Goal: Communication & Community: Answer question/provide support

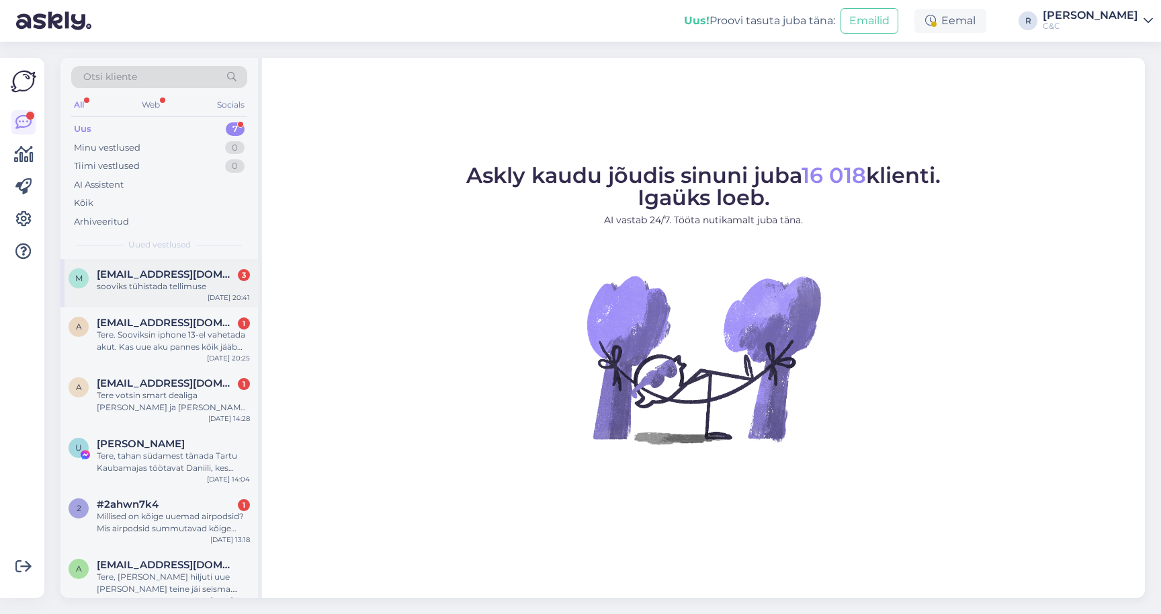
click at [172, 288] on div "sooviks tühistada tellimuse" at bounding box center [173, 286] width 153 height 12
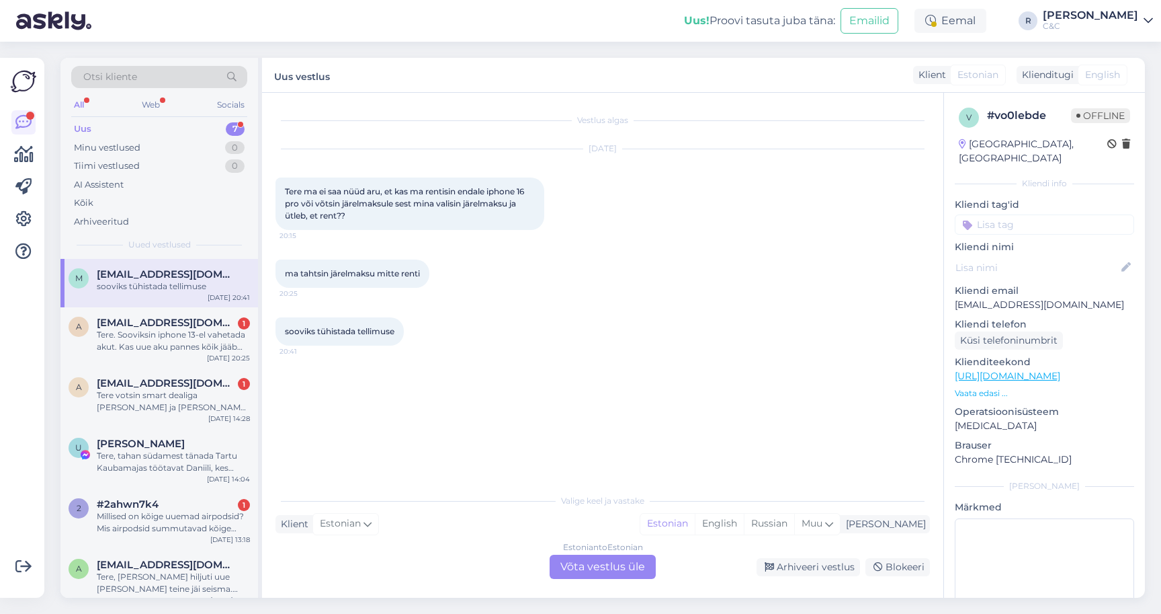
click at [581, 569] on div "Estonian to Estonian Võta vestlus üle" at bounding box center [603, 566] width 106 height 24
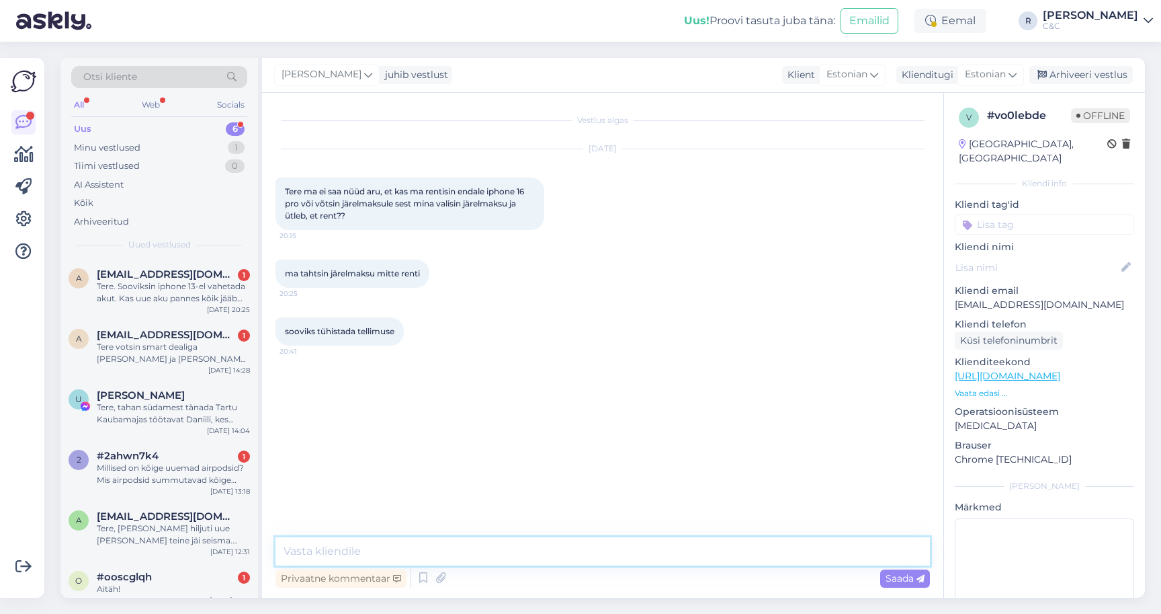
click at [541, 557] on textarea at bounding box center [603, 551] width 655 height 28
type textarea "Tere! Oleks vajalik sellisel juhul tellimuse number või [PERSON_NAME] nimele sa…"
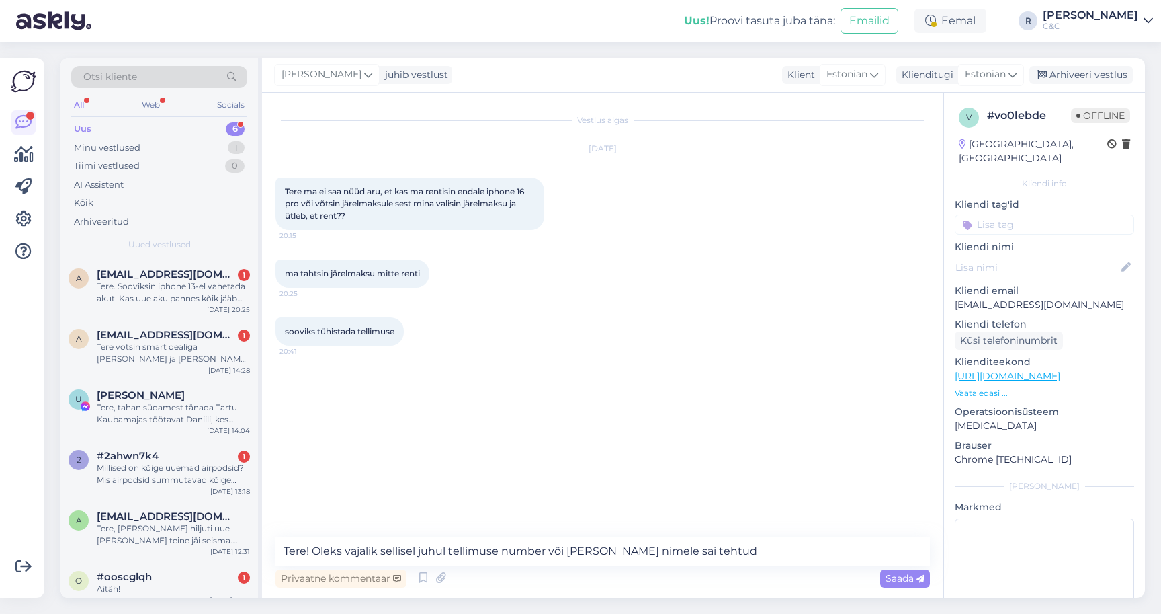
click at [1065, 298] on p "[EMAIL_ADDRESS][DOMAIN_NAME]" at bounding box center [1044, 305] width 179 height 14
copy p "[EMAIL_ADDRESS][DOMAIN_NAME]"
click at [165, 284] on div "Tere. Sooviksin iphone 13-el vahetada akut. Kas uue aku pannes kõik jääb endise…" at bounding box center [173, 292] width 153 height 24
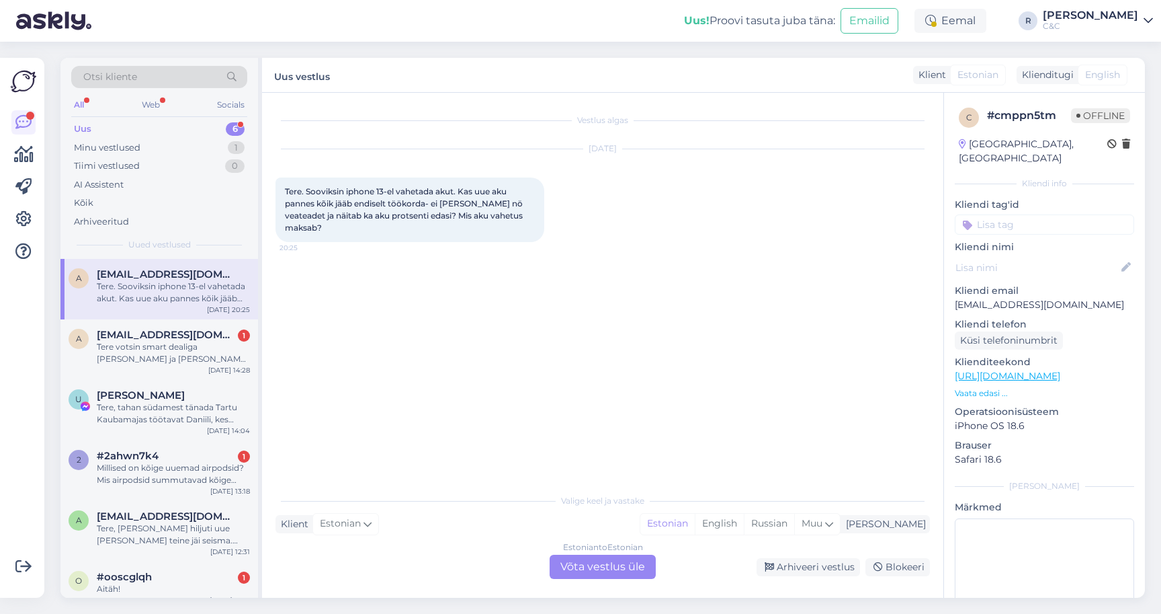
click at [573, 568] on div "Estonian to Estonian Võta vestlus üle" at bounding box center [603, 566] width 106 height 24
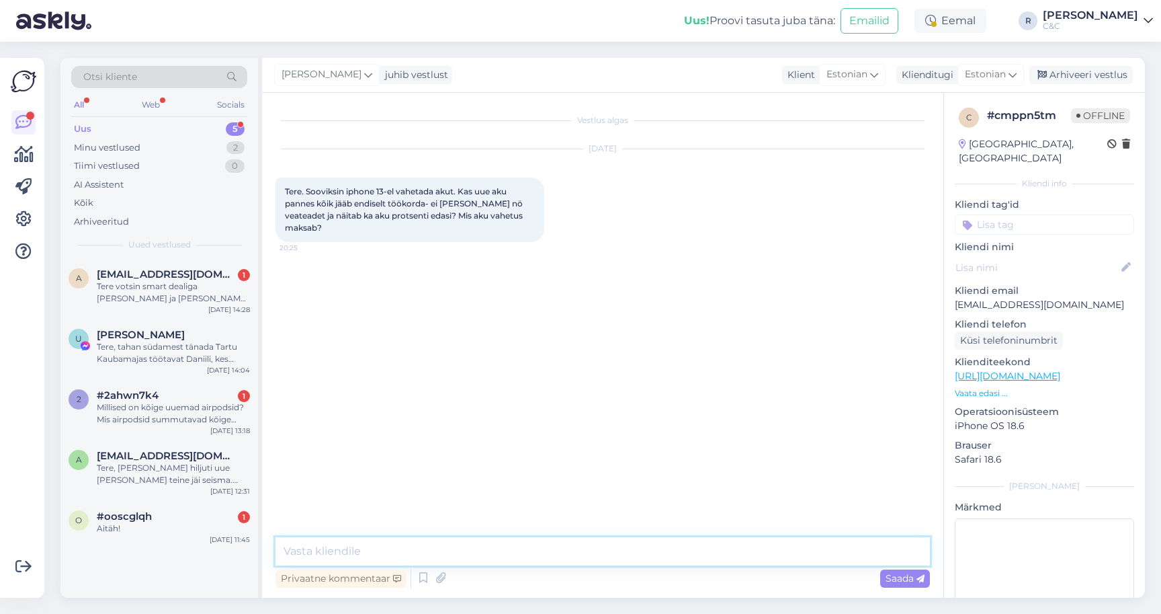
click at [572, 563] on textarea at bounding box center [603, 551] width 655 height 28
type textarea "T"
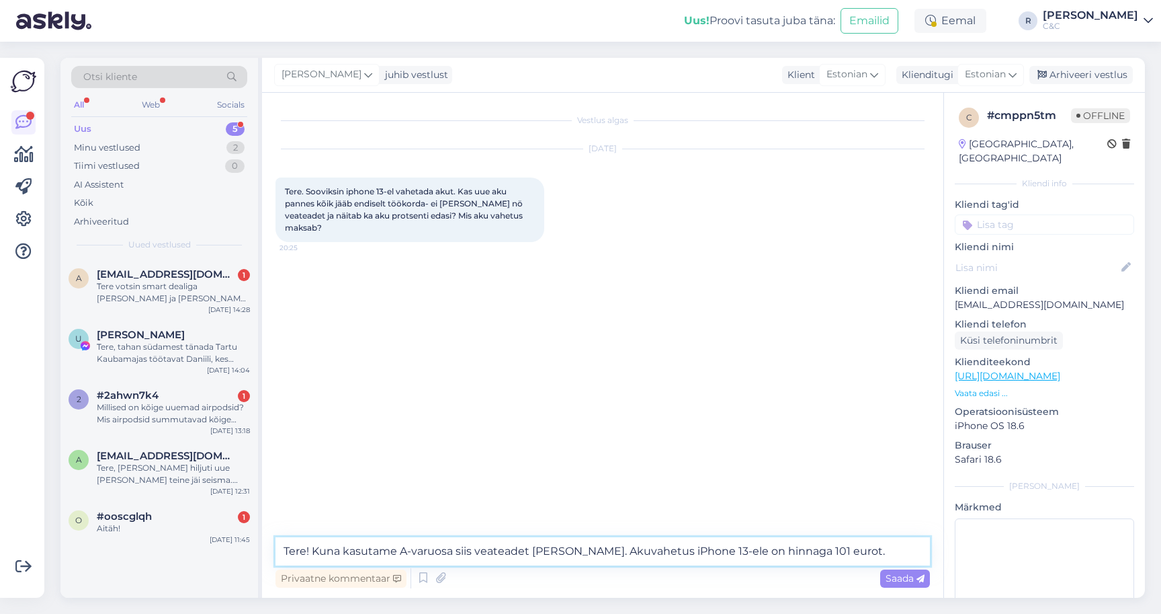
type textarea "Tere! Kuna kasutame A-varuosa siis veateadet [PERSON_NAME]. Akuvahetus iPhone 1…"
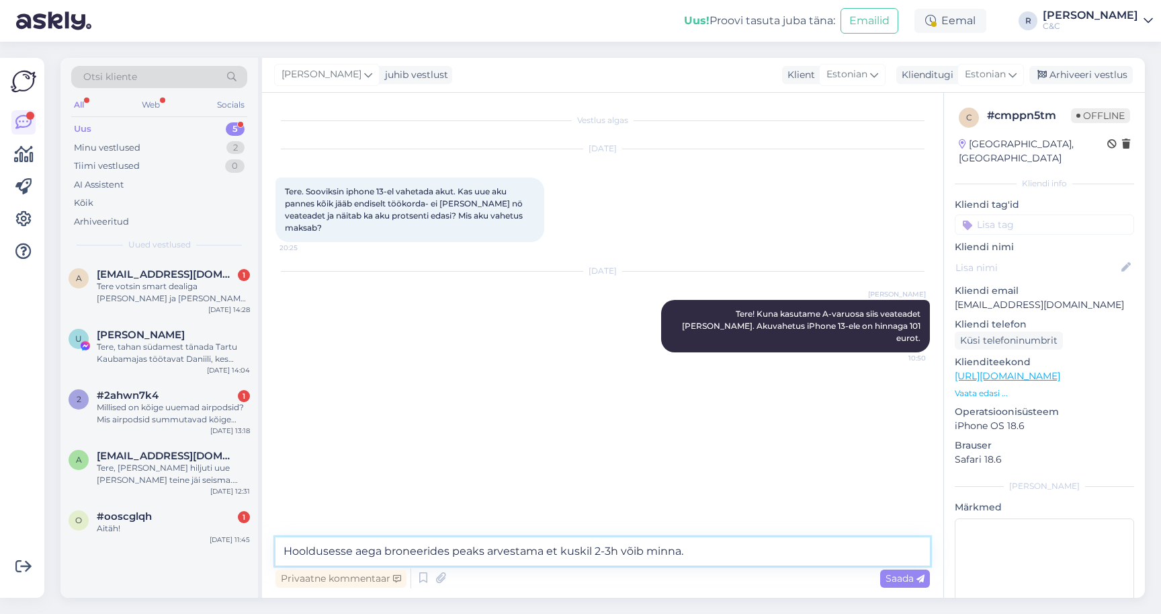
type textarea "Hooldusesse aega broneerides peaks arvestama et kuskil 2-3h võib minna."
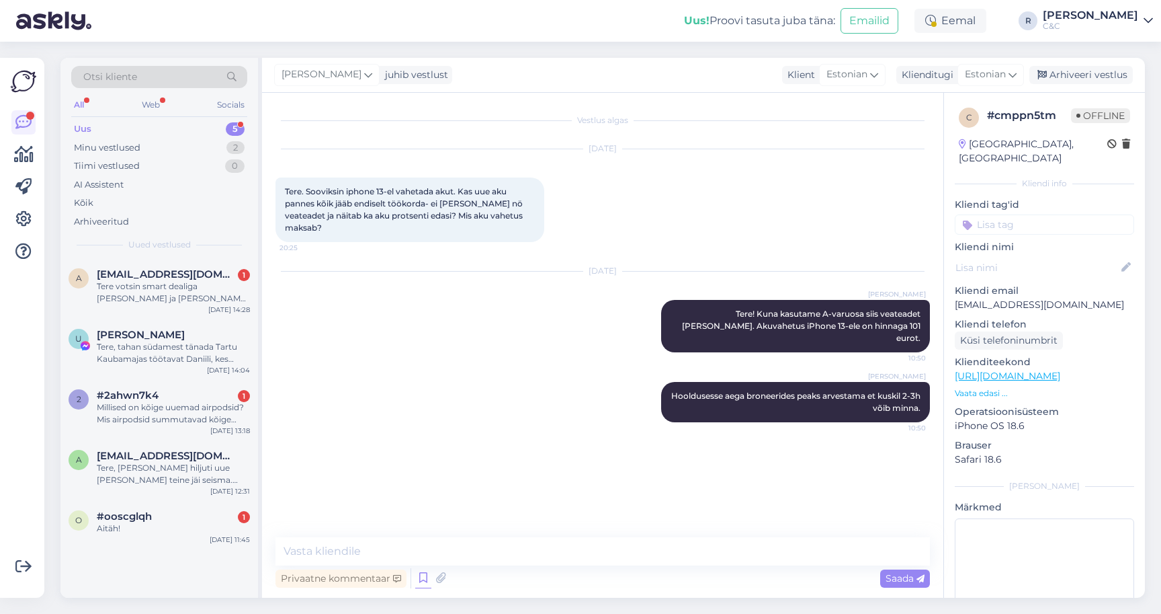
click at [418, 571] on icon at bounding box center [423, 578] width 16 height 20
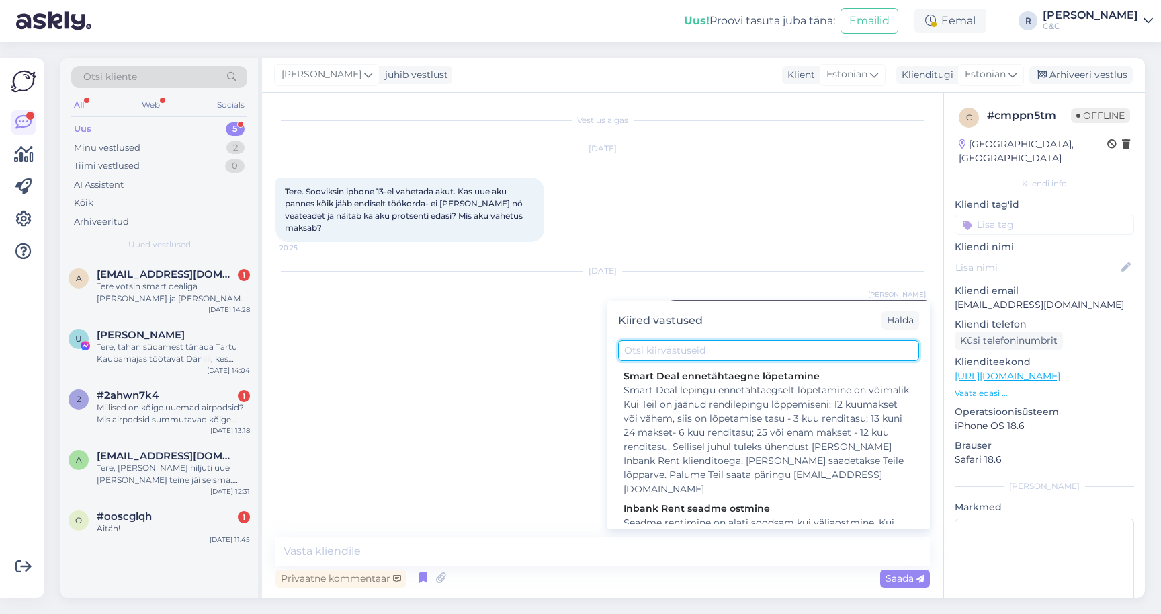
click at [696, 348] on input "text" at bounding box center [768, 350] width 301 height 21
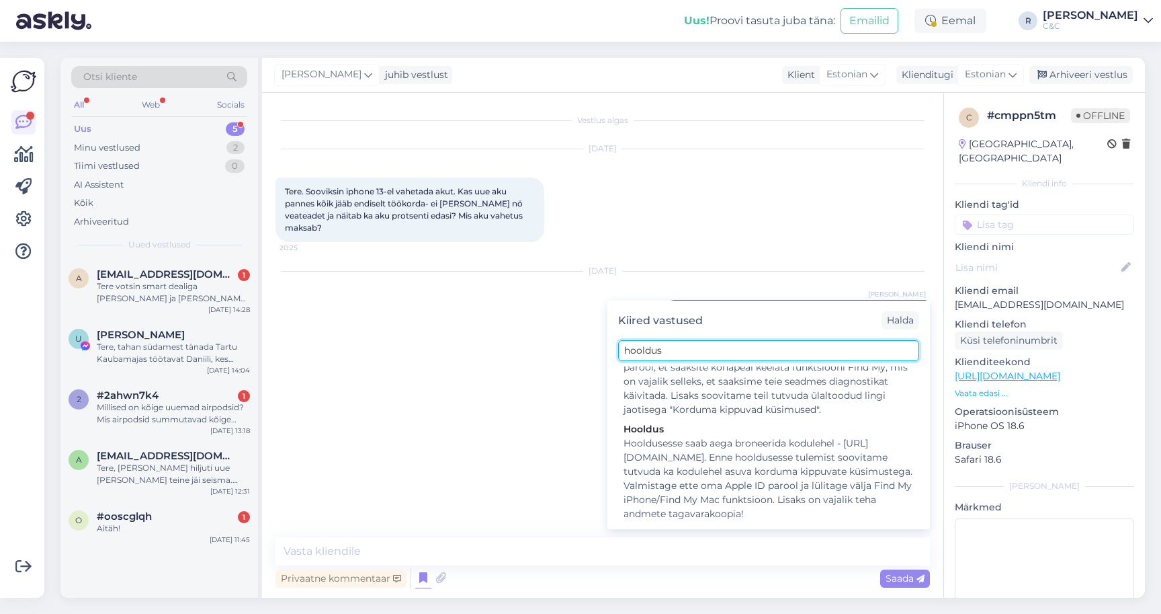
scroll to position [358, 0]
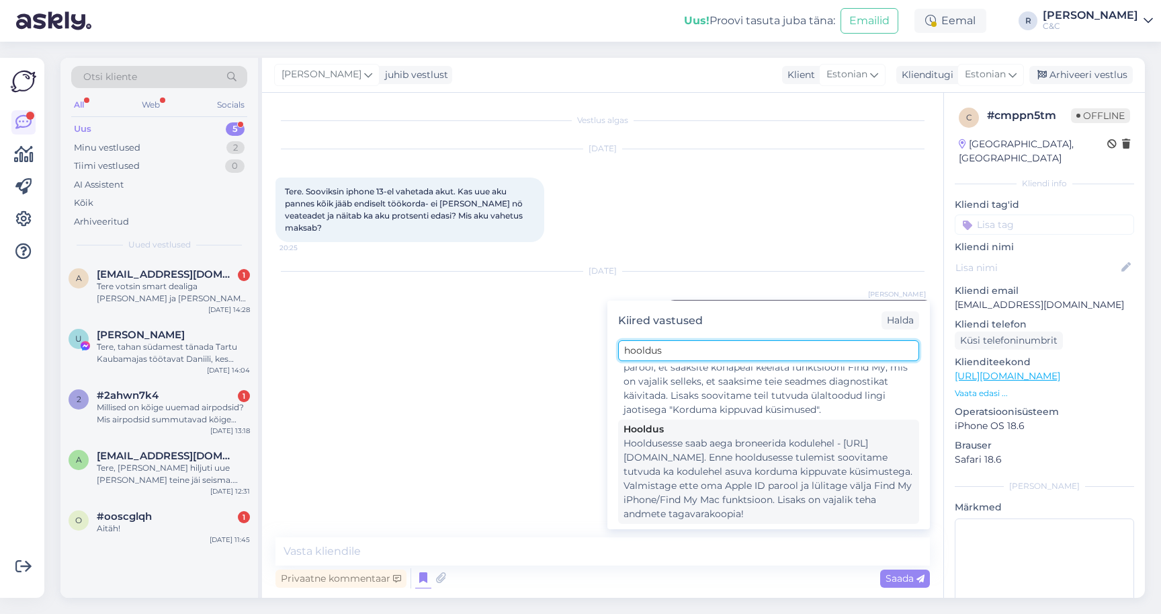
type input "hooldus"
click at [690, 467] on div "Hooldusesse saab aega broneerida kodulehel - [URL][DOMAIN_NAME]. Enne hoolduses…" at bounding box center [769, 478] width 290 height 85
type textarea "Hooldusesse saab aega broneerida kodulehel - [URL][DOMAIN_NAME]. Enne hoolduses…"
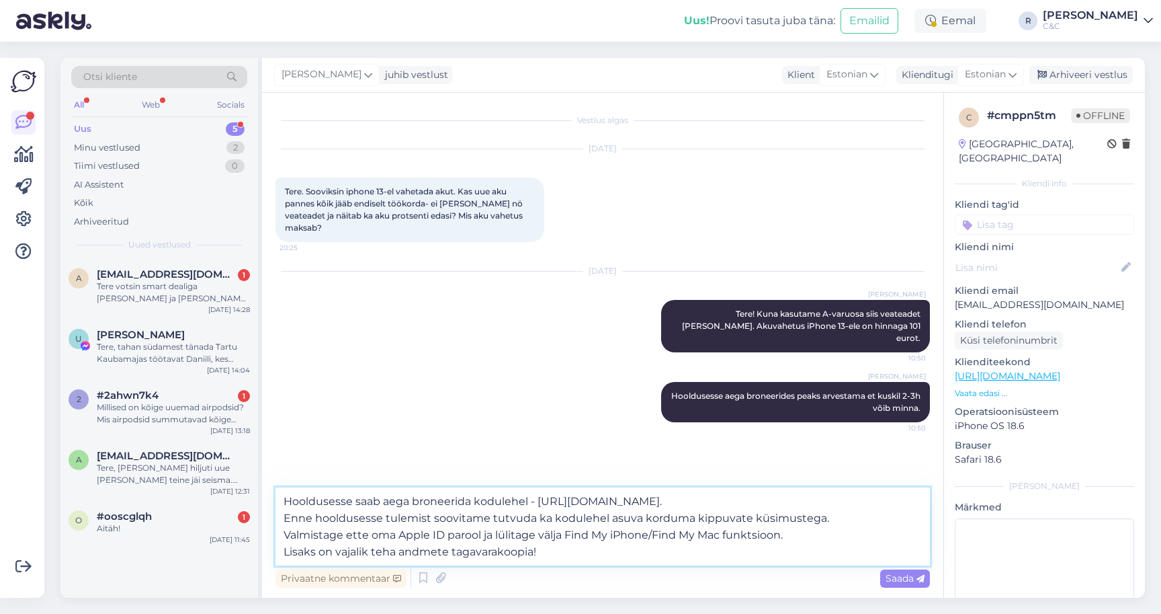
click at [721, 534] on textarea "Hooldusesse saab aega broneerida kodulehel - [URL][DOMAIN_NAME]. Enne hoolduses…" at bounding box center [603, 526] width 655 height 78
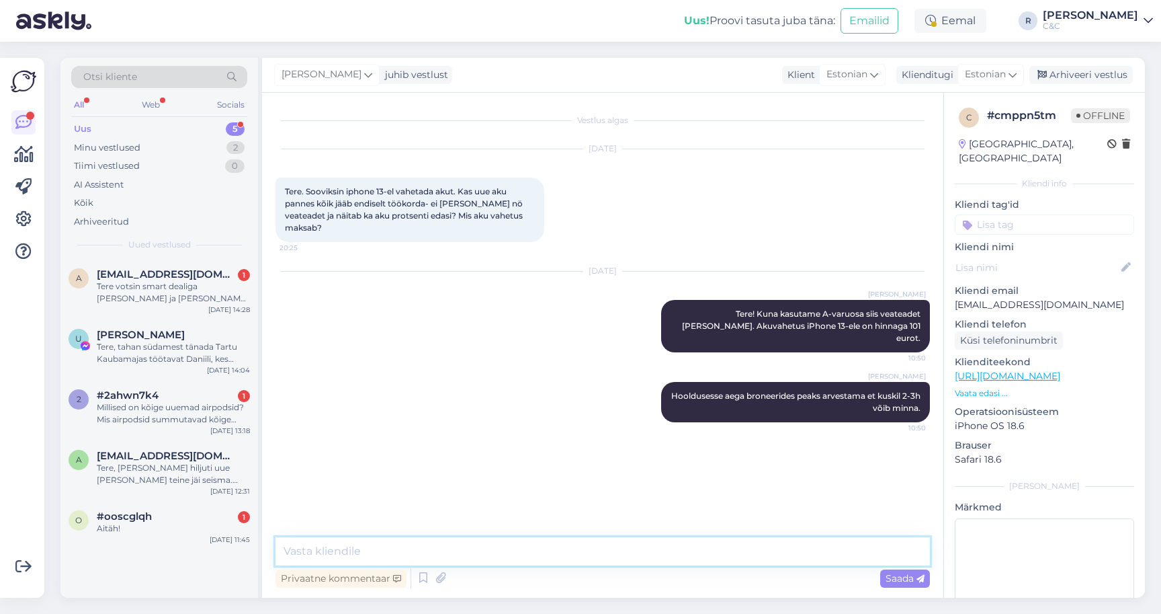
scroll to position [18, 0]
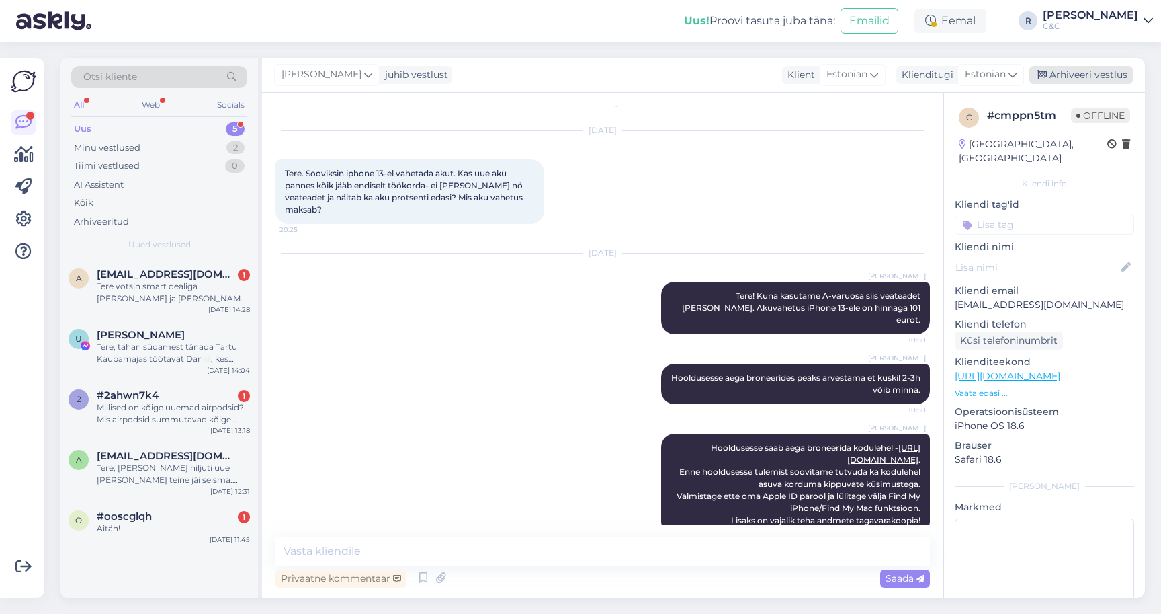
click at [1106, 66] on div "Arhiveeri vestlus" at bounding box center [1082, 75] width 104 height 18
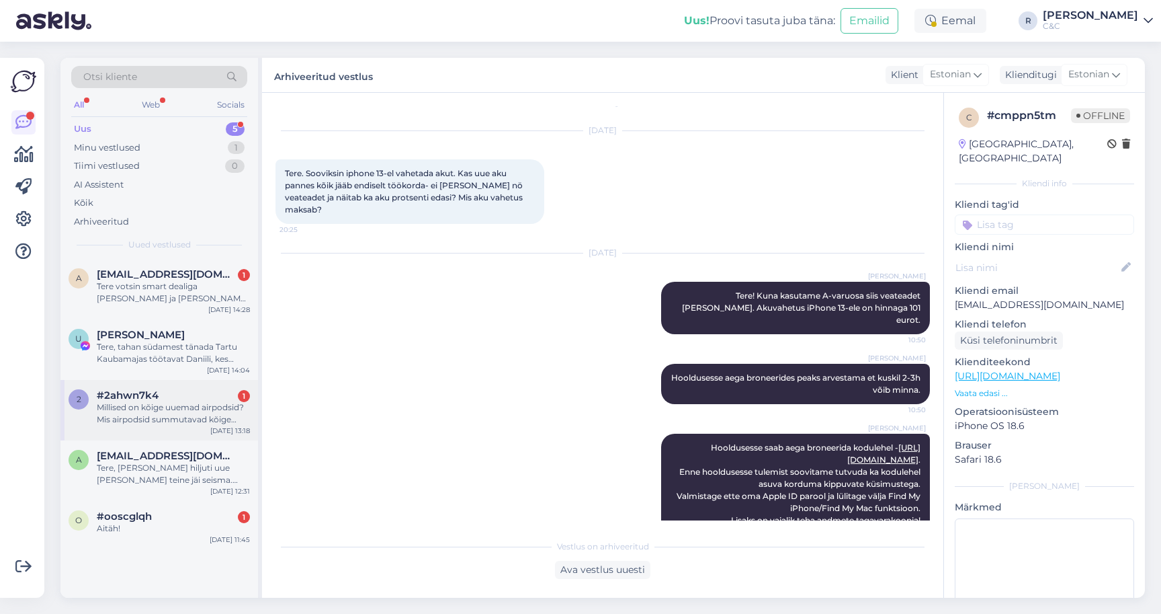
click at [173, 386] on div "2 #2ahwn7k4 1 Millised on kõige uuemad airpodsid? Mis airpodsid summutavad kõig…" at bounding box center [159, 410] width 198 height 60
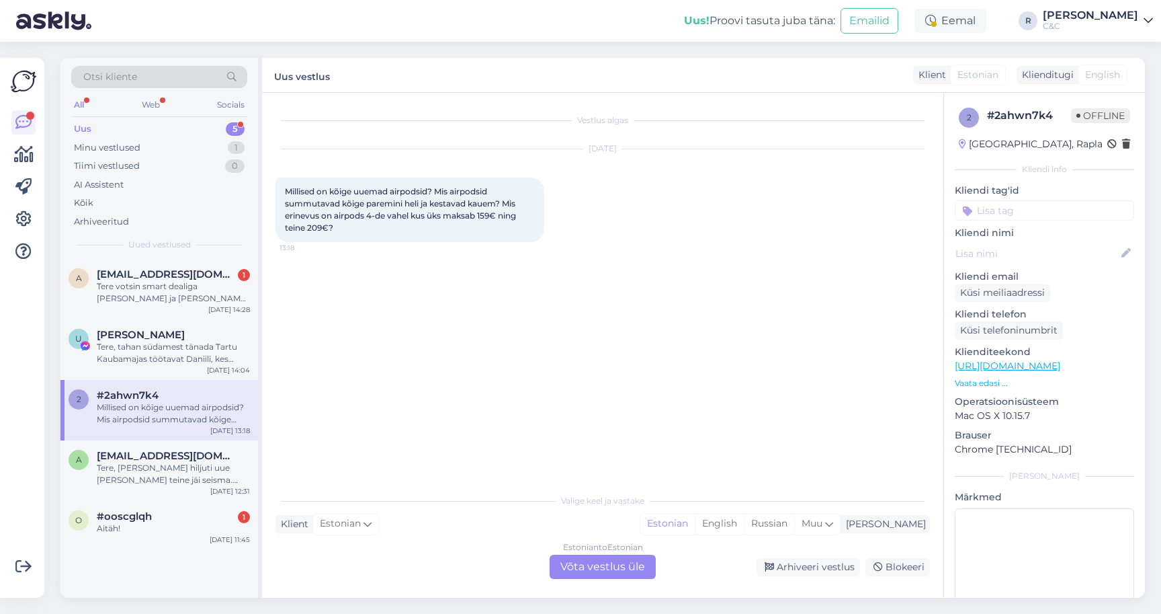
click at [575, 565] on div "Estonian to Estonian Võta vestlus üle" at bounding box center [603, 566] width 106 height 24
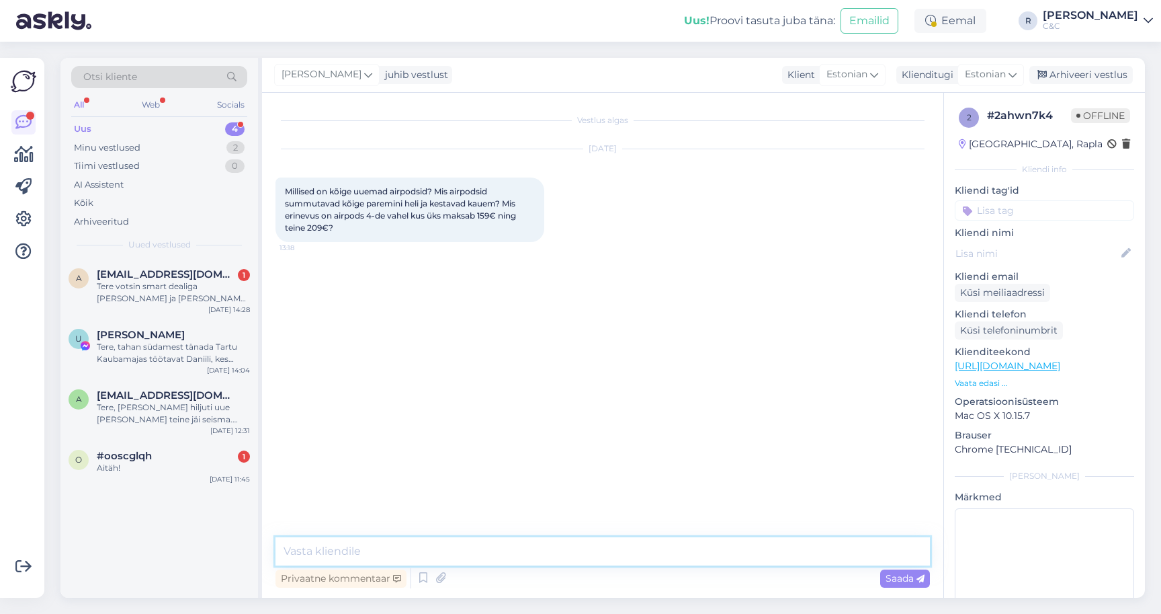
click at [458, 546] on textarea at bounding box center [603, 551] width 655 height 28
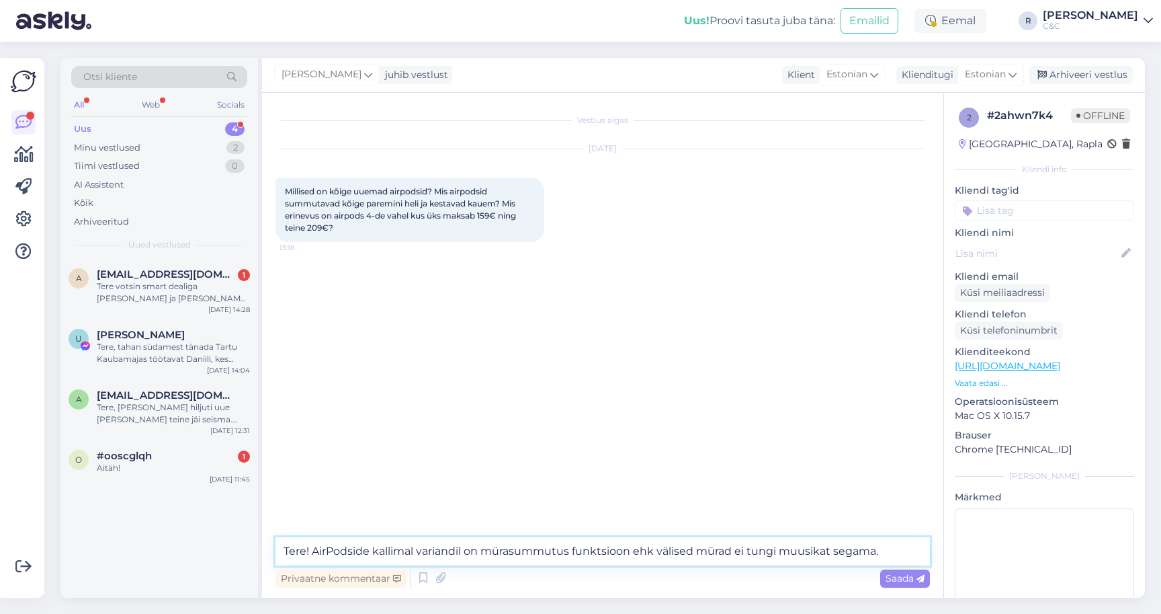
type textarea "Tere! AirPodside kallimal variandil on mürasummutus funktsioon ehk välised müra…"
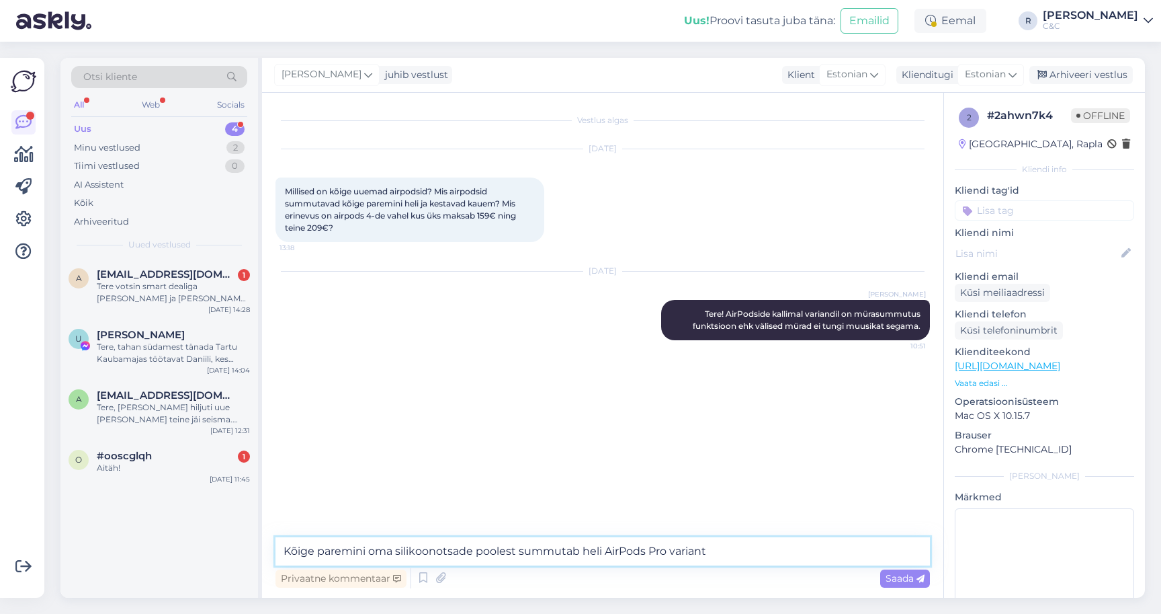
paste textarea "[URL][DOMAIN_NAME]"
type textarea "Kõige paremini oma silikoonotsade poolest summutab heli AirPods Pro variant [UR…"
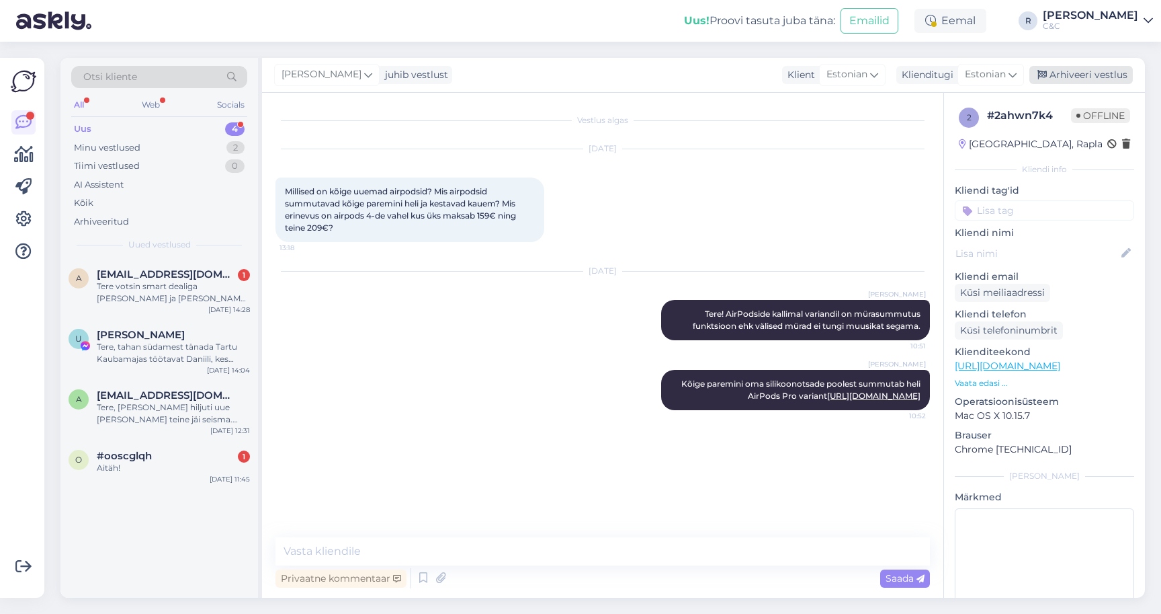
click at [1123, 81] on div "Arhiveeri vestlus" at bounding box center [1082, 75] width 104 height 18
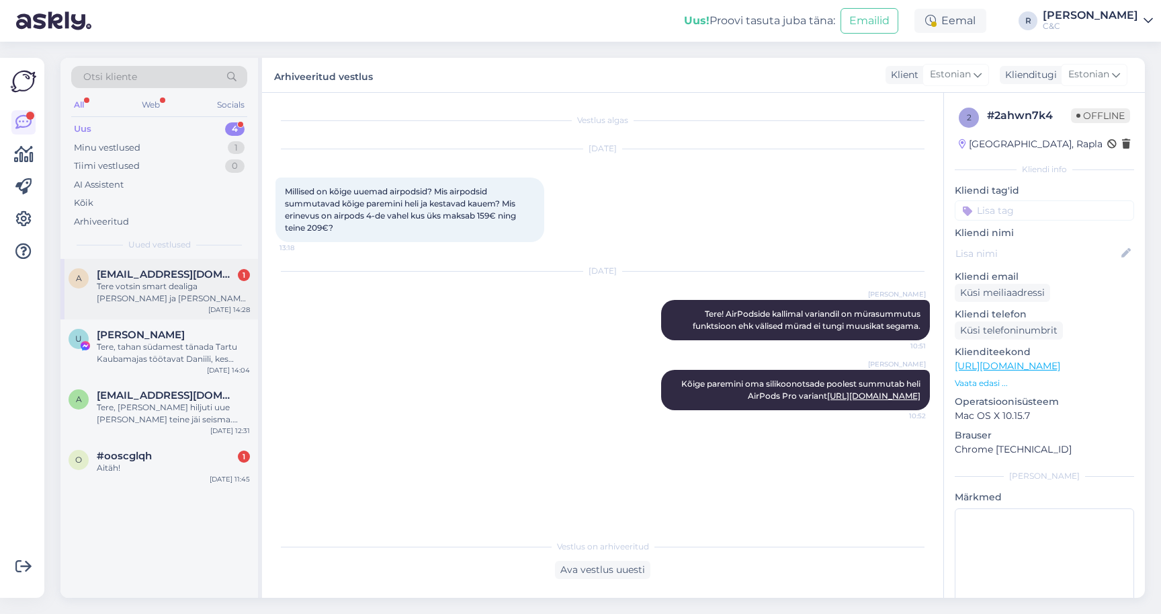
click at [196, 290] on div "Tere votsin smart dealiga [PERSON_NAME] ja [PERSON_NAME] juurde ka kindlustuse,…" at bounding box center [173, 292] width 153 height 24
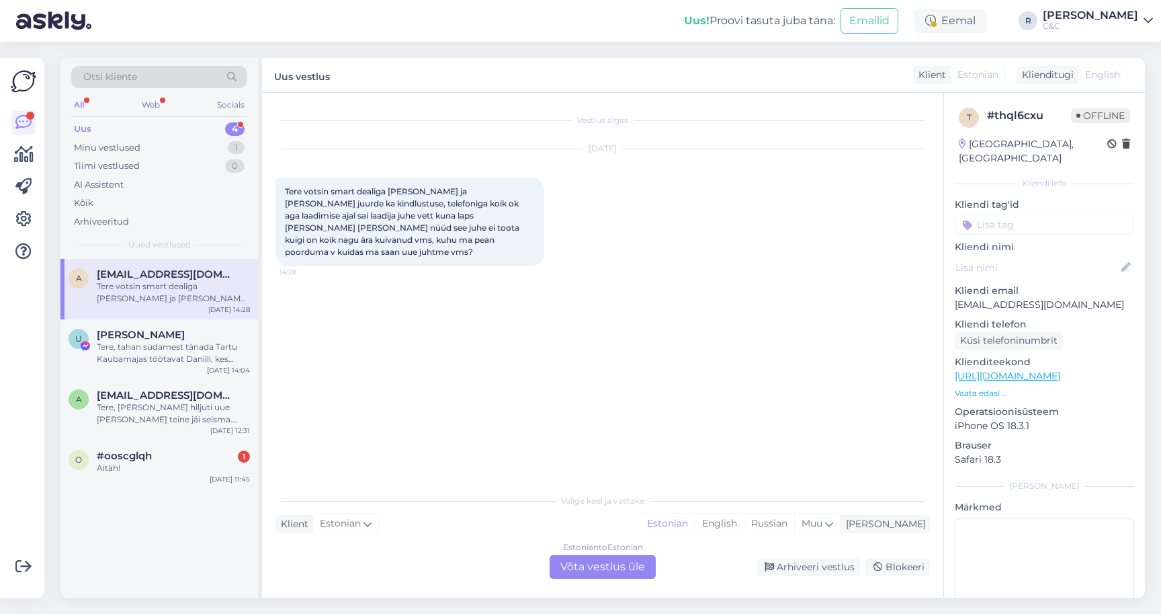
click at [589, 564] on div "Estonian to Estonian Võta vestlus üle" at bounding box center [603, 566] width 106 height 24
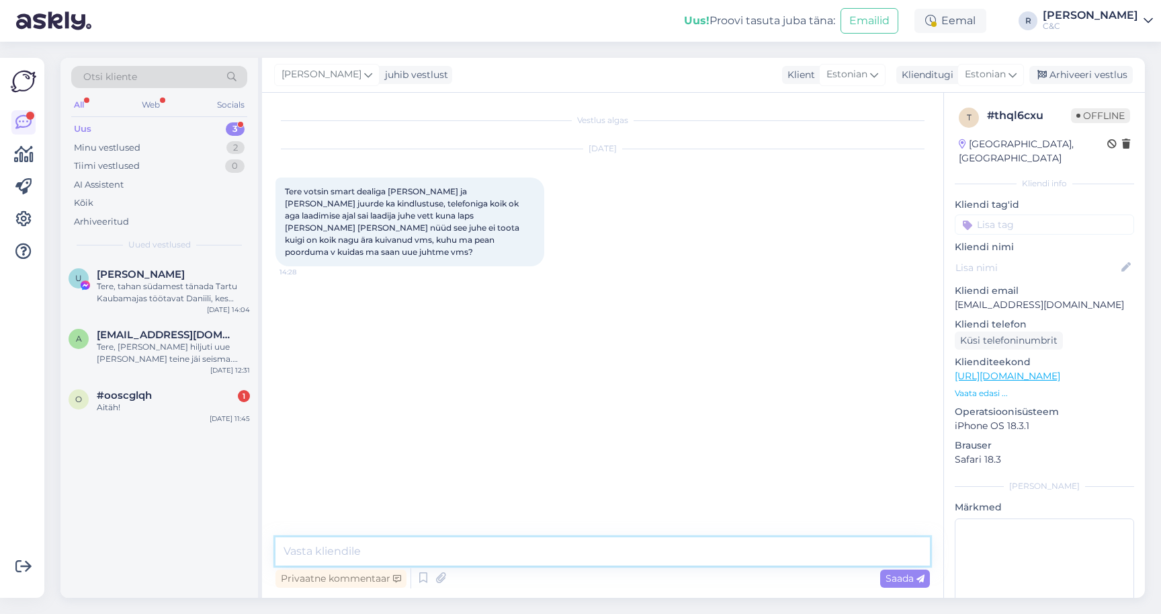
click at [567, 557] on textarea at bounding box center [603, 551] width 655 height 28
click at [507, 562] on textarea "Tere! Kaabli puhul läheb see [PERSON_NAME]" at bounding box center [603, 551] width 655 height 28
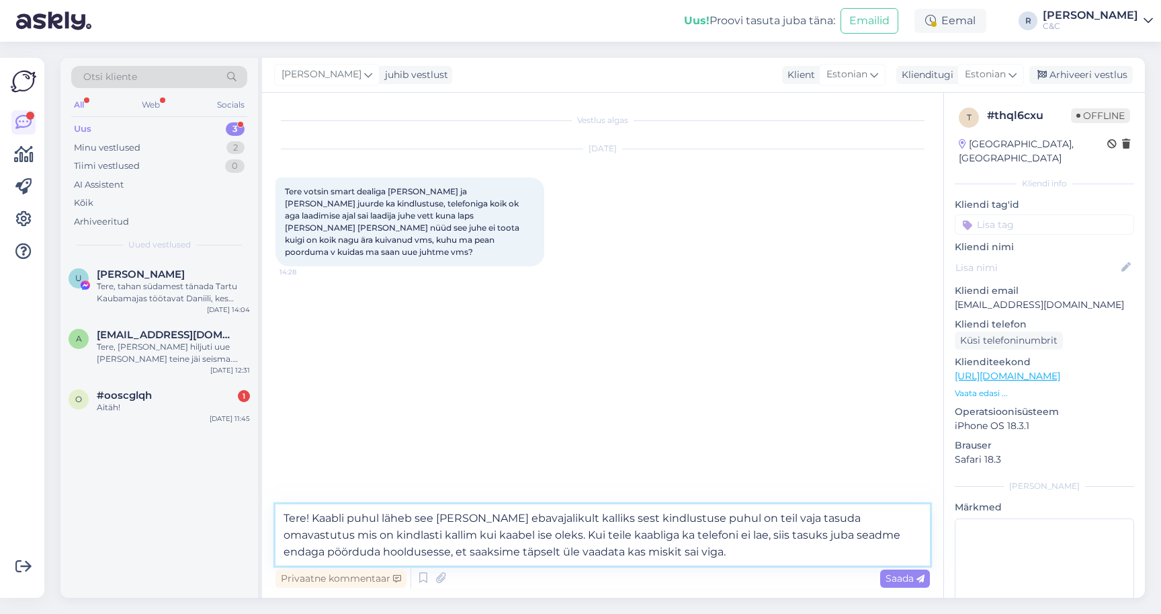
type textarea "Tere! Kaabli puhul läheb see [PERSON_NAME] ebavajalikult kalliks sest kindlustu…"
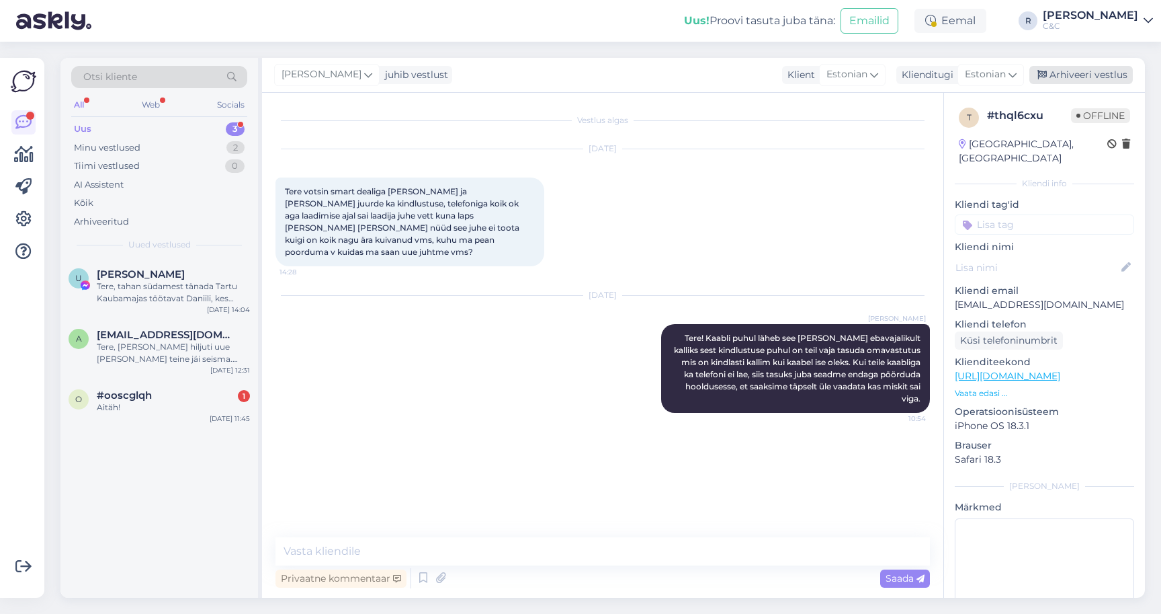
click at [1090, 80] on div "Arhiveeri vestlus" at bounding box center [1082, 75] width 104 height 18
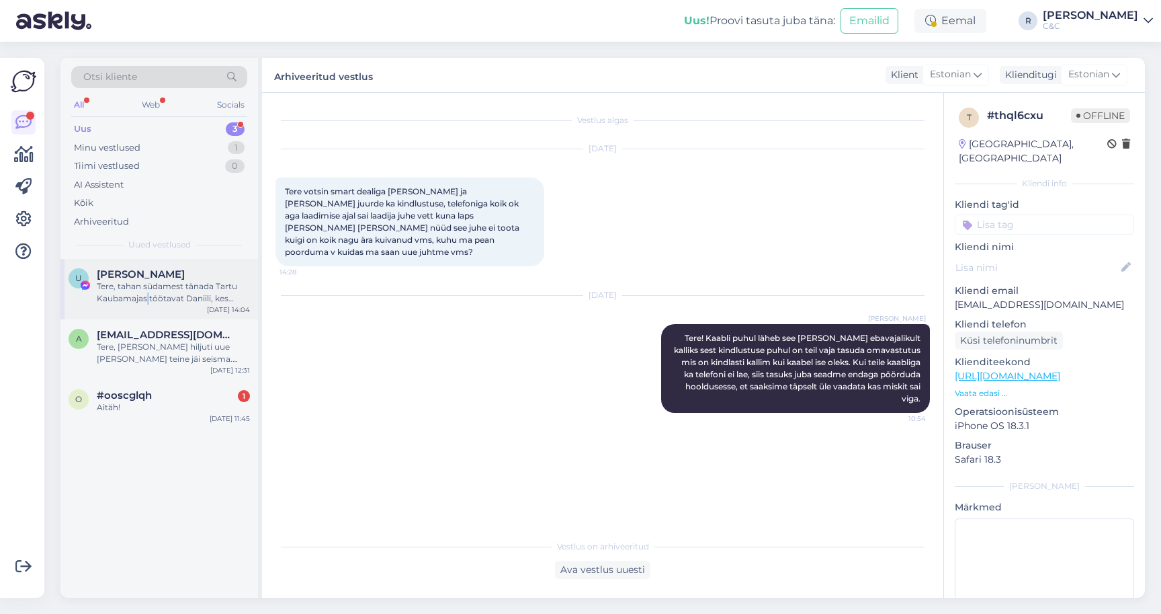
click at [149, 298] on div "Tere, tahan südamest tänada Tartu Kaubamajas töötavat Daniili, kes tegeles [PER…" at bounding box center [173, 292] width 153 height 24
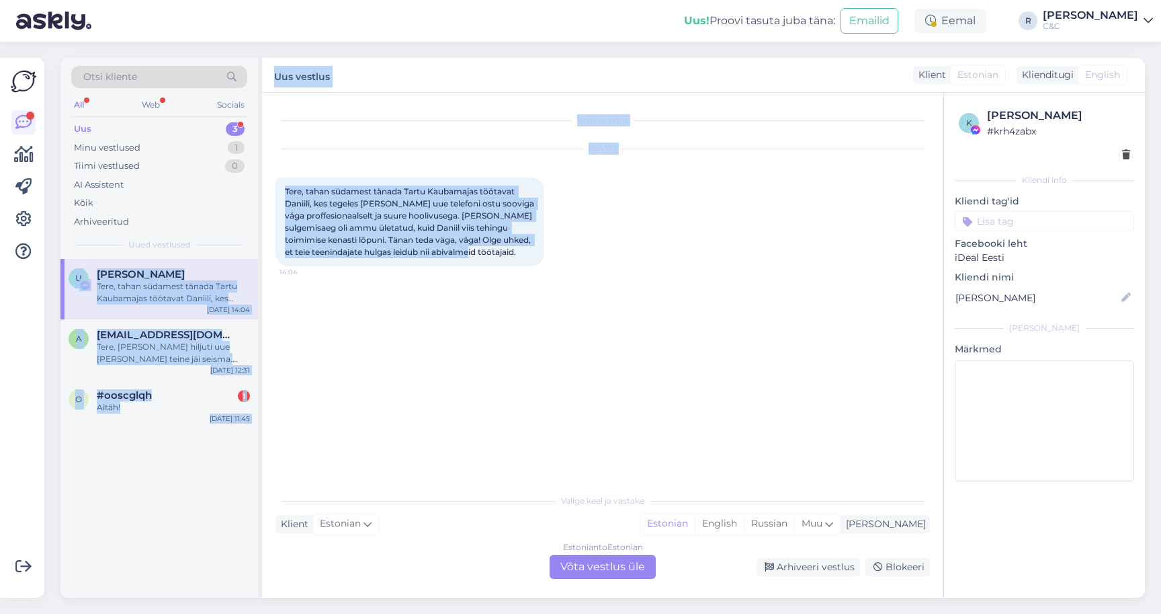
drag, startPoint x: 495, startPoint y: 254, endPoint x: 257, endPoint y: 190, distance: 246.5
click at [257, 190] on div "Otsi kliente All Web Socials Uus 3 Minu vestlused 1 Tiimi vestlused 0 AI Assist…" at bounding box center [602, 328] width 1085 height 540
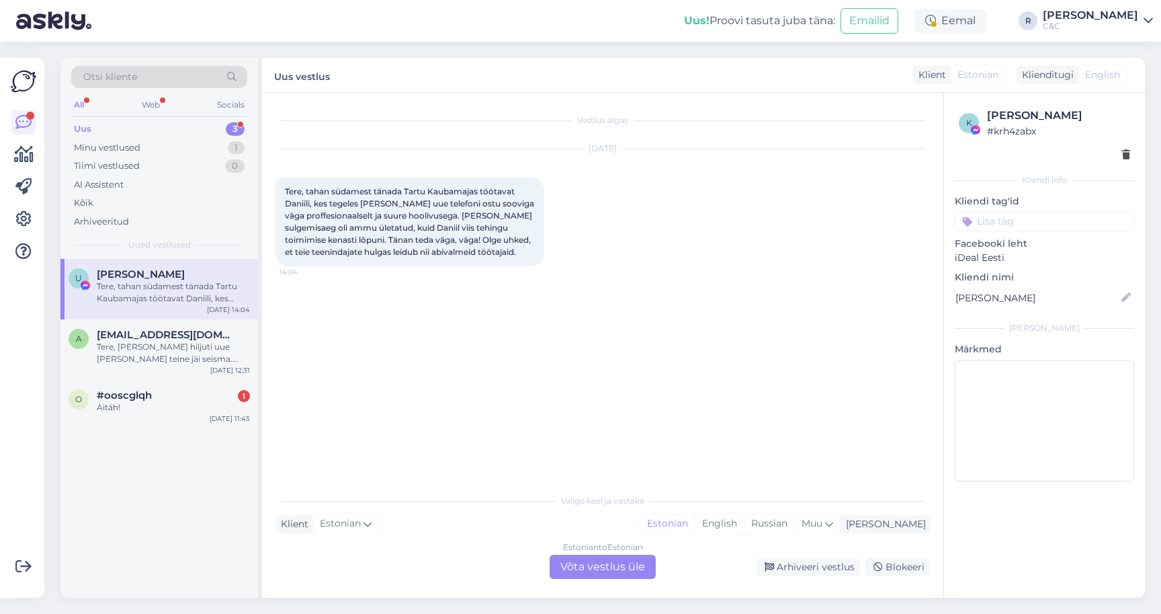
click at [353, 202] on span "Tere, tahan südamest tänada Tartu Kaubamajas töötavat Daniili, kes tegeles [PER…" at bounding box center [410, 221] width 251 height 71
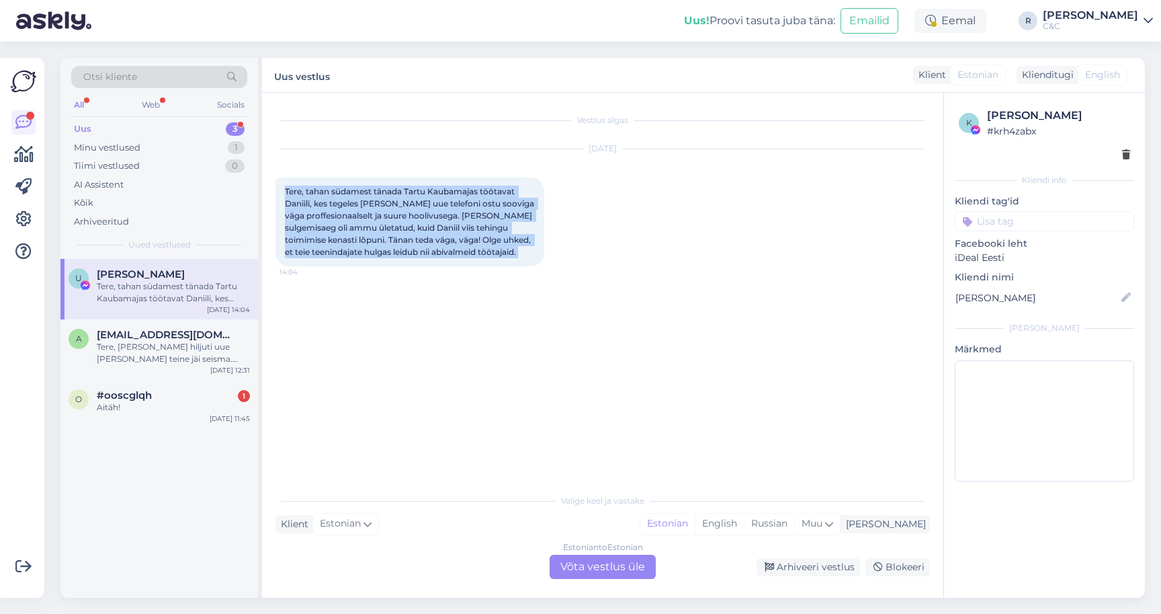
click at [353, 202] on span "Tere, tahan südamest tänada Tartu Kaubamajas töötavat Daniili, kes tegeles [PER…" at bounding box center [410, 221] width 251 height 71
copy div "Tere, tahan südamest tänada Tartu Kaubamajas töötavat Daniili, kes tegeles [PER…"
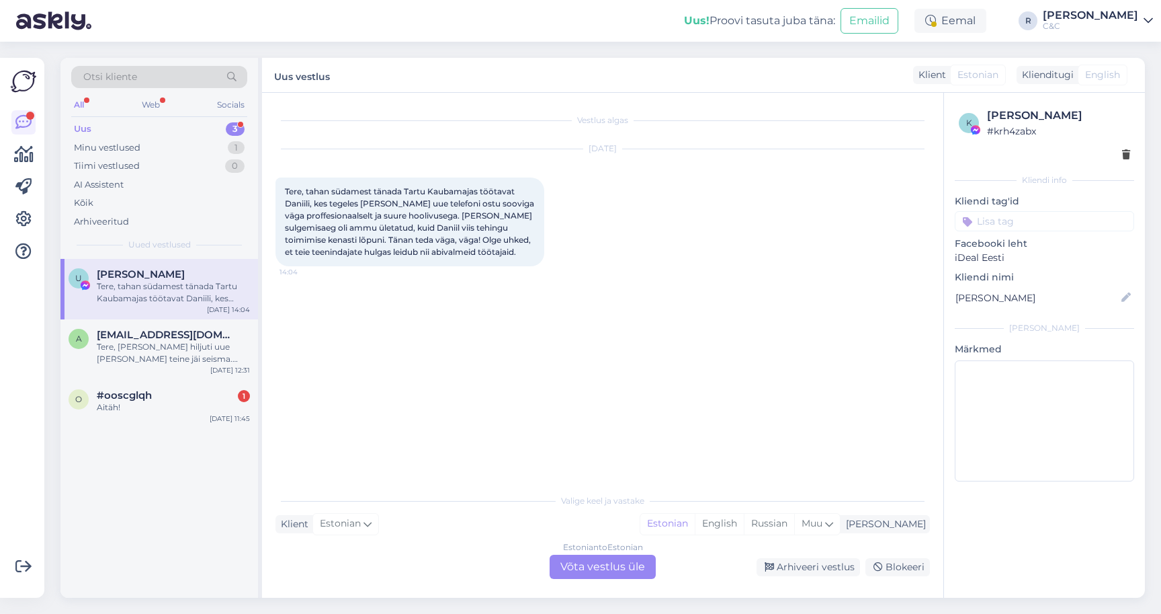
click at [614, 580] on div "Vestlus algas [DATE] Tere, tahan südamest tänada [GEOGRAPHIC_DATA] Kaubamajas t…" at bounding box center [603, 345] width 682 height 505
click at [614, 577] on div "Estonian to Estonian Võta vestlus üle" at bounding box center [603, 566] width 106 height 24
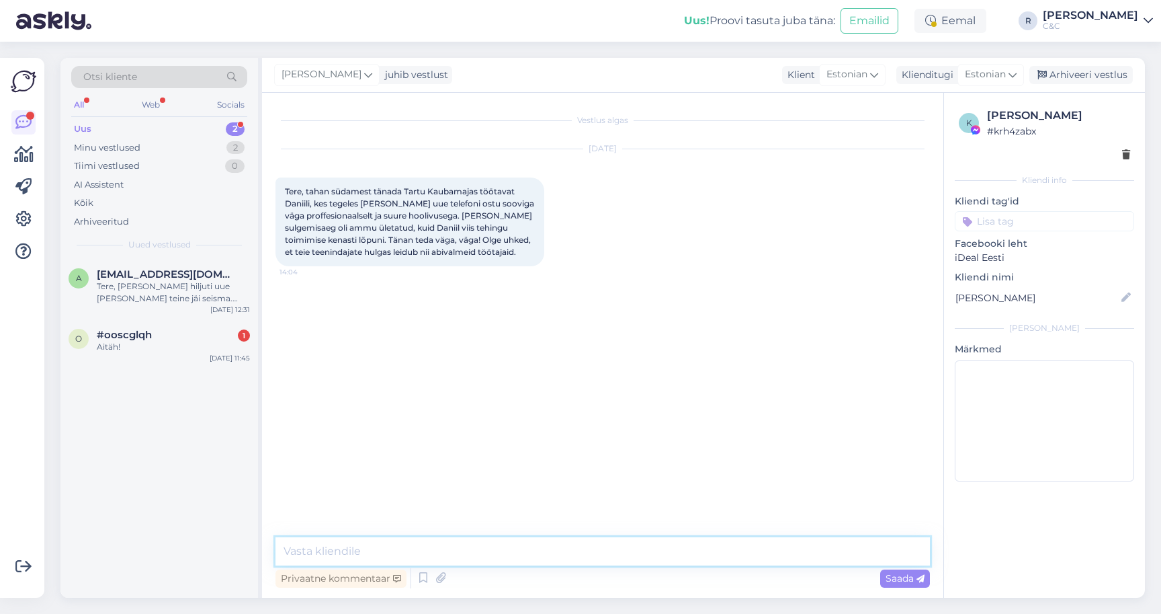
click at [600, 564] on textarea at bounding box center [603, 551] width 655 height 28
type textarea "Tere! Aitäh Ulvi! [PERSON_NAME] ning tema juhile head sõnad edasi! :)"
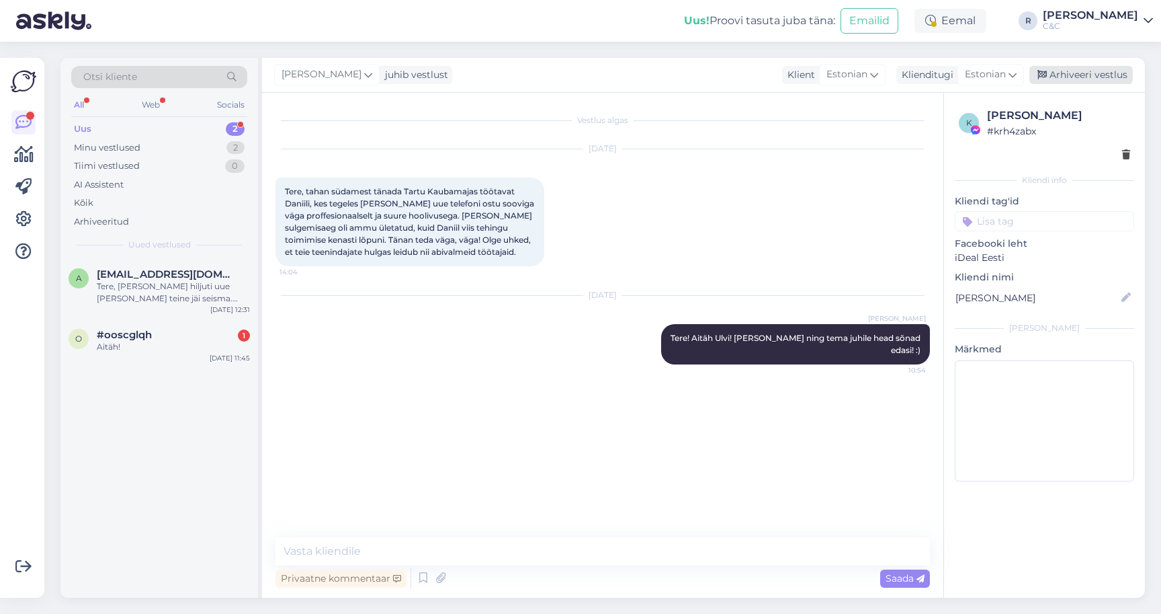
click at [1087, 74] on div "Arhiveeri vestlus" at bounding box center [1082, 75] width 104 height 18
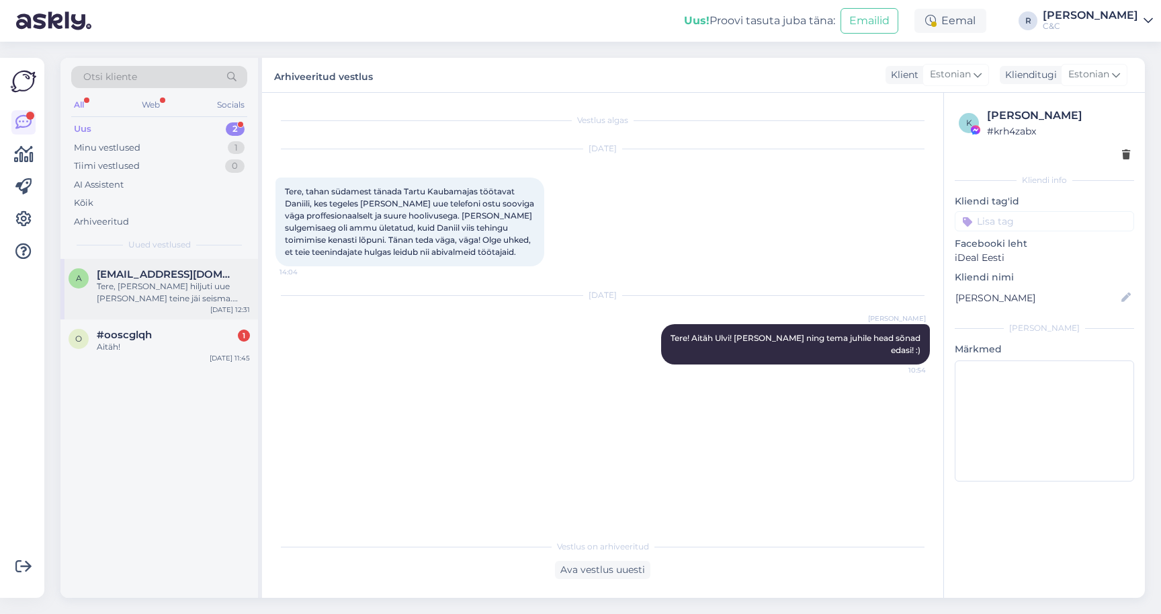
click at [178, 275] on span "[EMAIL_ADDRESS][DOMAIN_NAME]" at bounding box center [167, 274] width 140 height 12
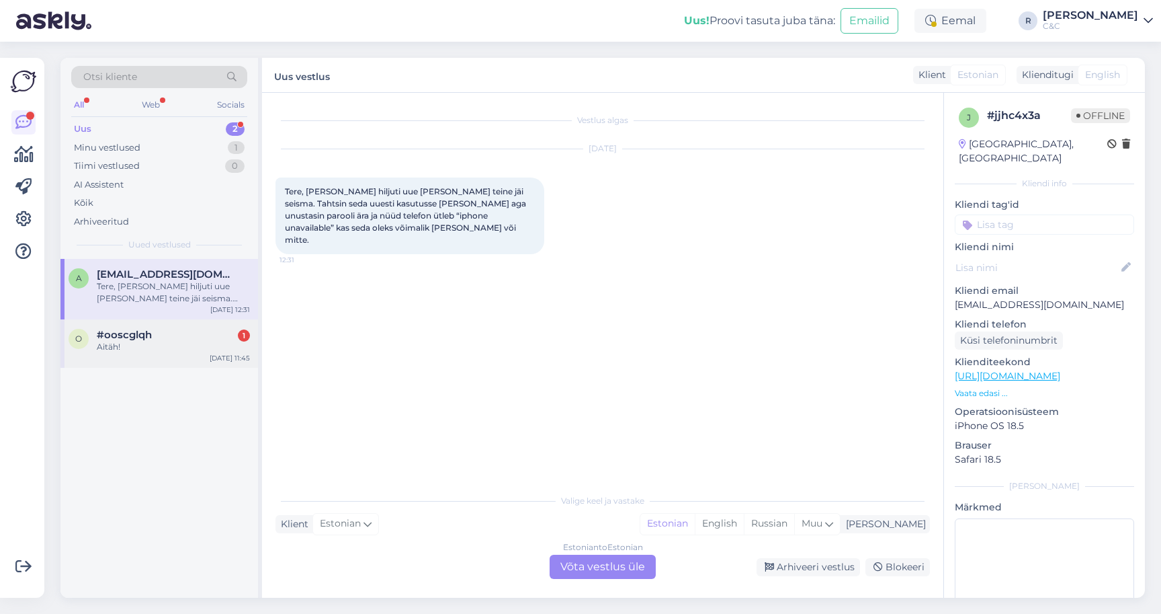
click at [165, 345] on div "Aitäh!" at bounding box center [173, 347] width 153 height 12
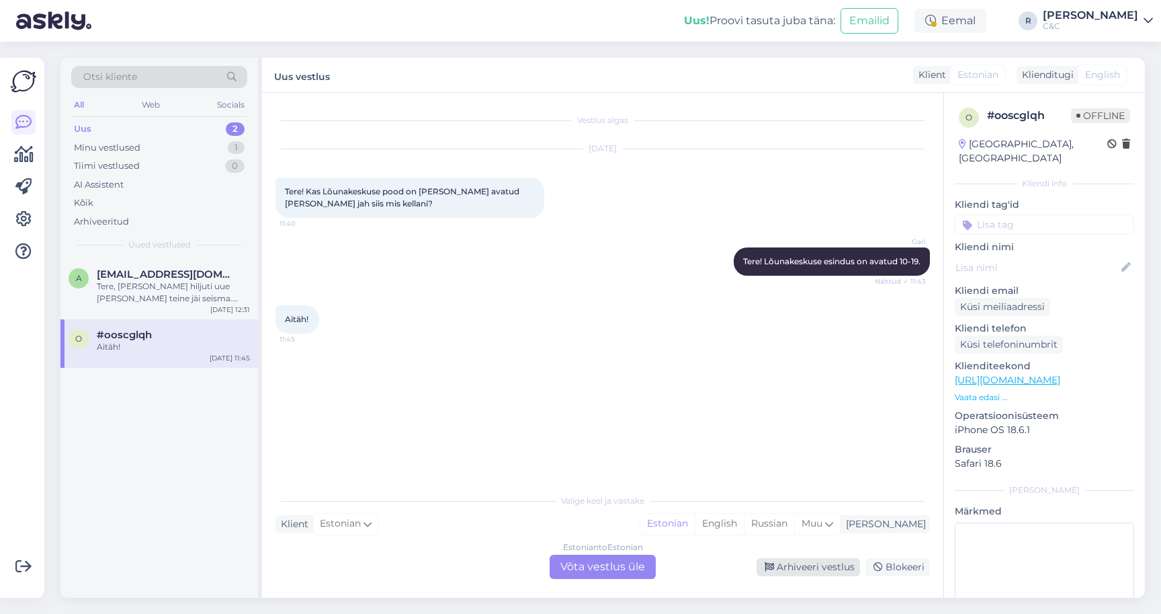
click at [800, 570] on div "Arhiveeri vestlus" at bounding box center [809, 567] width 104 height 18
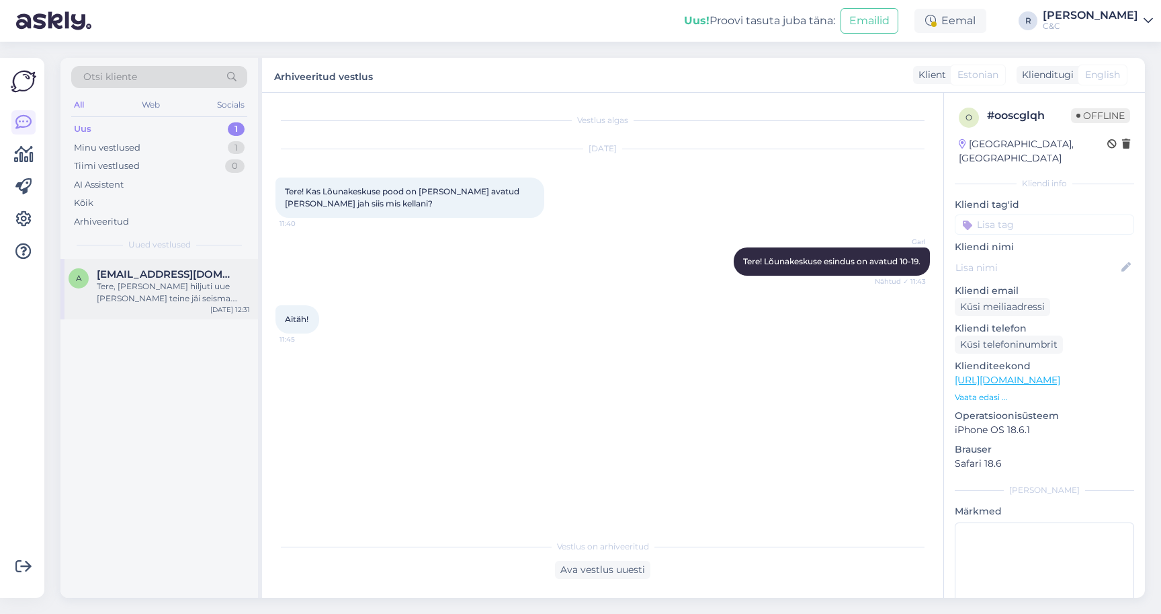
click at [181, 307] on div "a [EMAIL_ADDRESS][DOMAIN_NAME] Tere, [PERSON_NAME] hiljuti uue [PERSON_NAME] te…" at bounding box center [159, 289] width 198 height 60
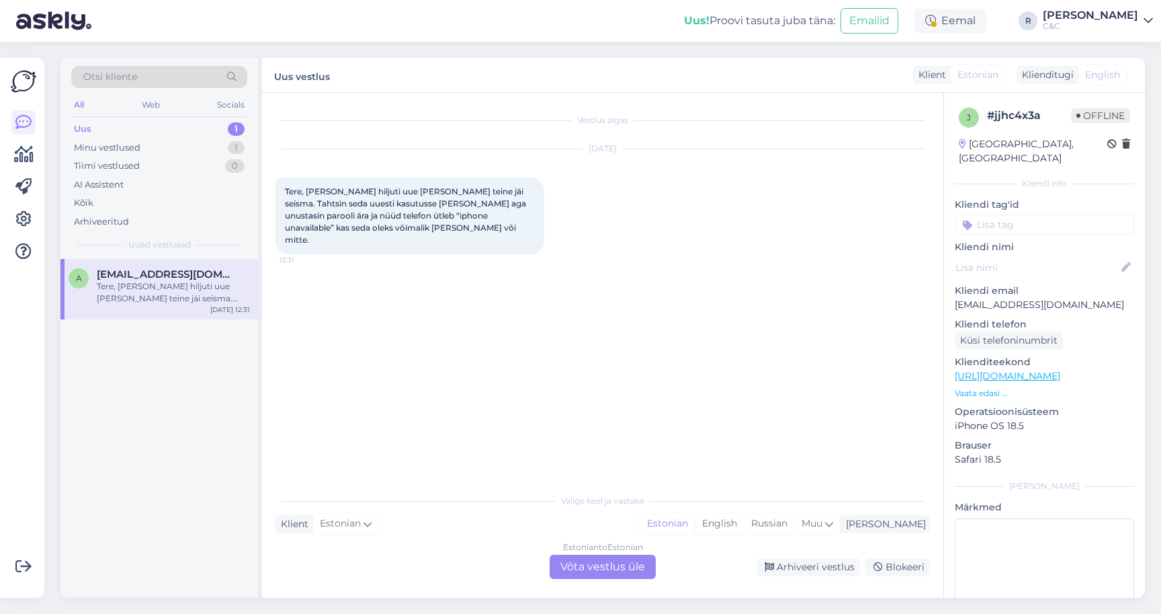
click at [579, 565] on div "Estonian to Estonian Võta vestlus üle" at bounding box center [603, 566] width 106 height 24
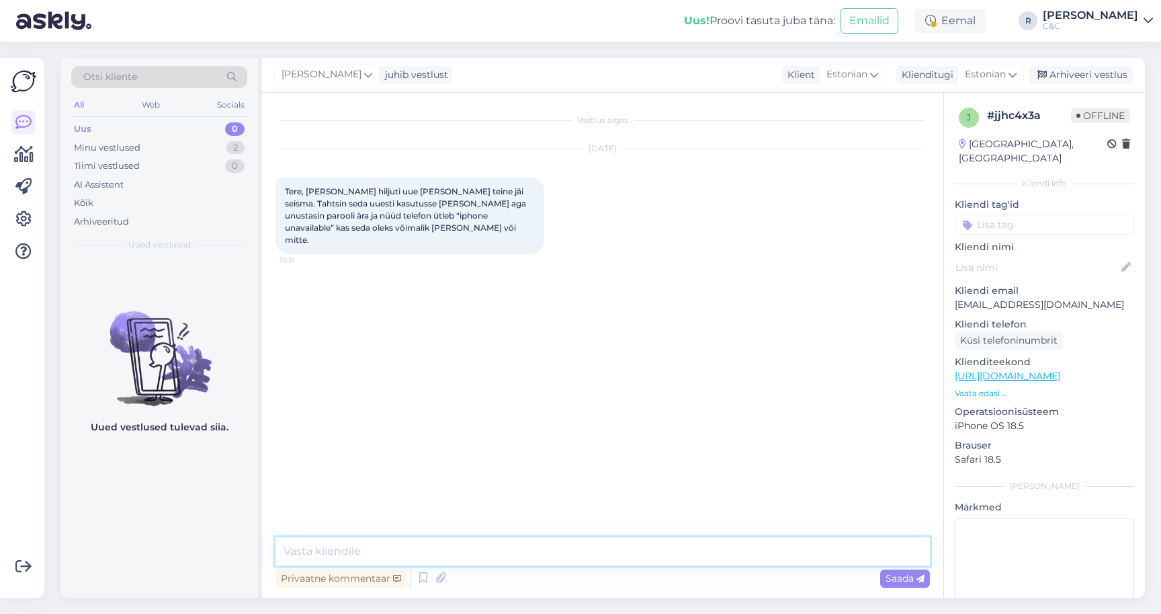
click at [507, 551] on textarea at bounding box center [603, 551] width 655 height 28
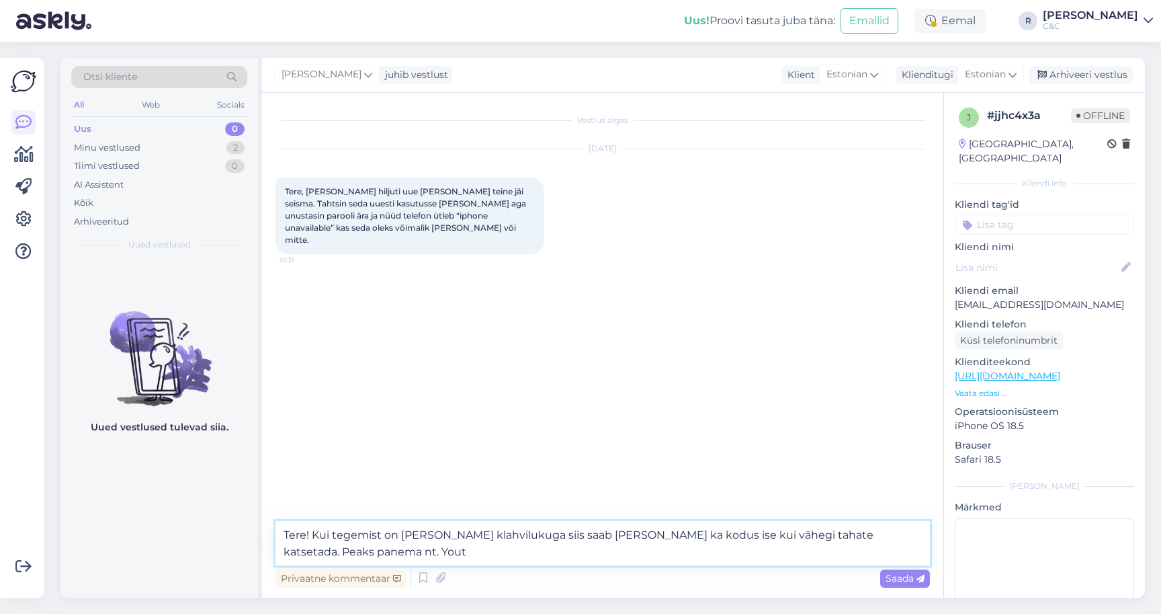
click at [507, 551] on textarea "Tere! Kui tegemist on [PERSON_NAME] klahvilukuga siis saab [PERSON_NAME] ka kod…" at bounding box center [603, 543] width 655 height 44
drag, startPoint x: 481, startPoint y: 555, endPoint x: 610, endPoint y: 534, distance: 130.7
click at [610, 534] on textarea "Tere! Kui tegemist on [PERSON_NAME] klahvilukuga siis saab [PERSON_NAME] ka kod…" at bounding box center [603, 543] width 655 height 44
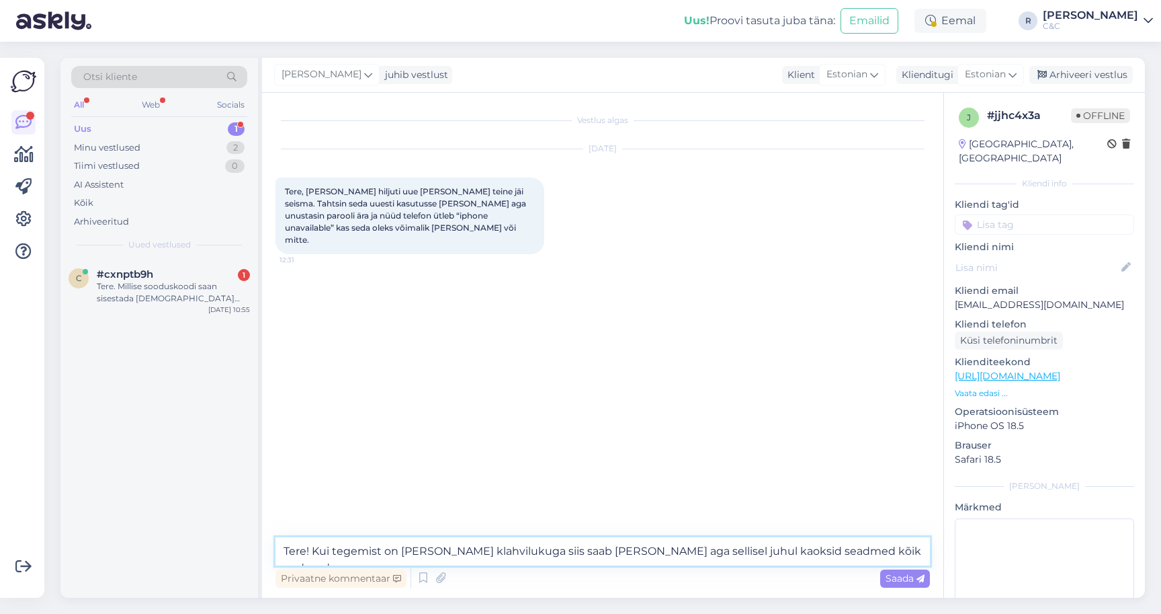
type textarea "Tere! Kui tegemist on [PERSON_NAME] klahvilukuga siis saab [PERSON_NAME] aga se…"
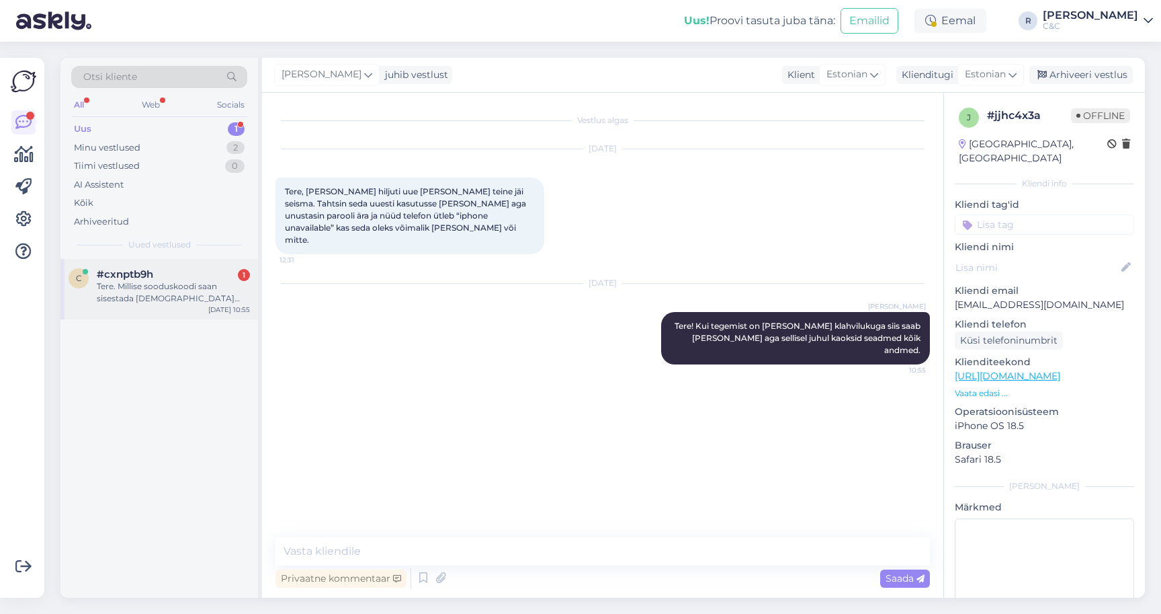
click at [122, 282] on div "Tere. Millise sooduskoodi saan sisestada [DEMOGRAPHIC_DATA] saamiseks?" at bounding box center [173, 292] width 153 height 24
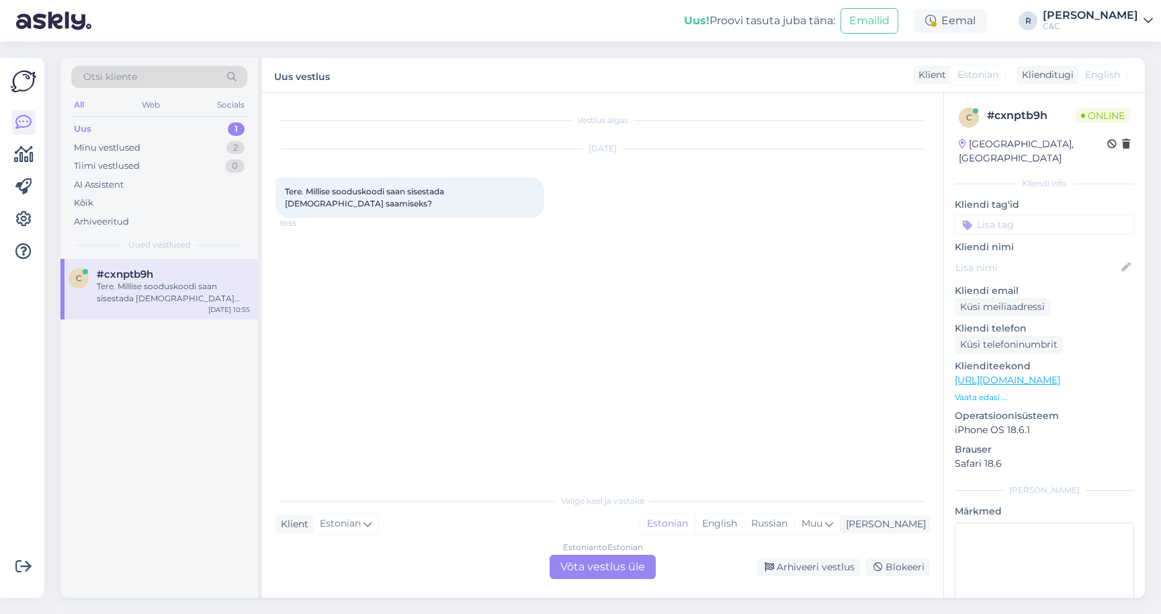
click at [583, 565] on div "Estonian to Estonian Võta vestlus üle" at bounding box center [603, 566] width 106 height 24
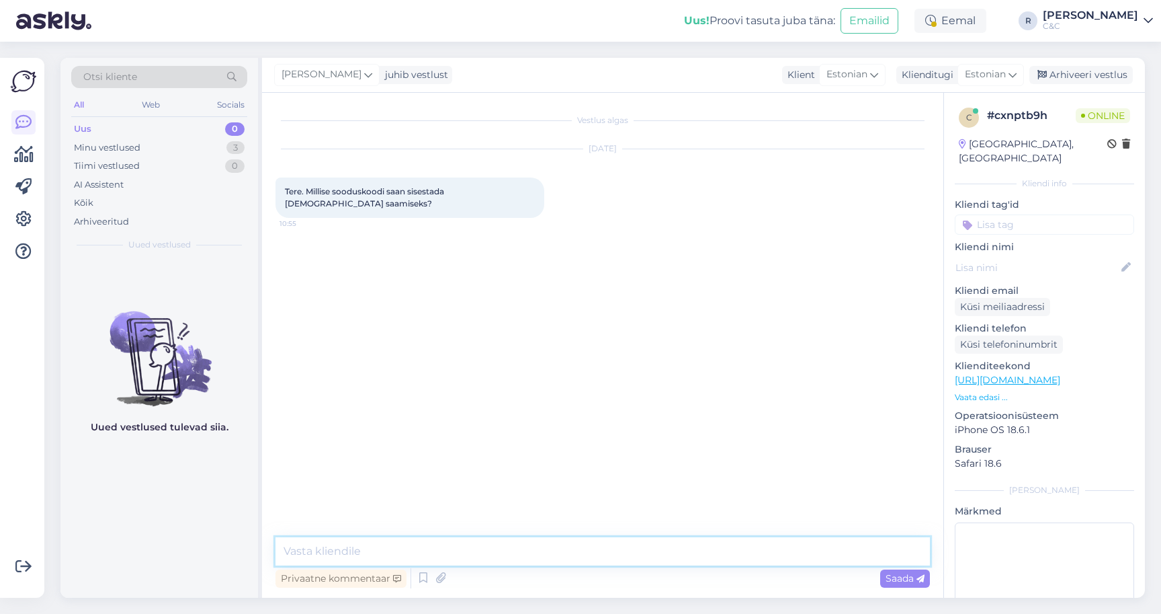
click at [485, 557] on textarea at bounding box center [603, 551] width 655 height 28
type textarea "Tere!"
click at [414, 540] on textarea at bounding box center [603, 551] width 655 height 28
type textarea "Sooduskoode meil hetkel kahjuks ei ole."
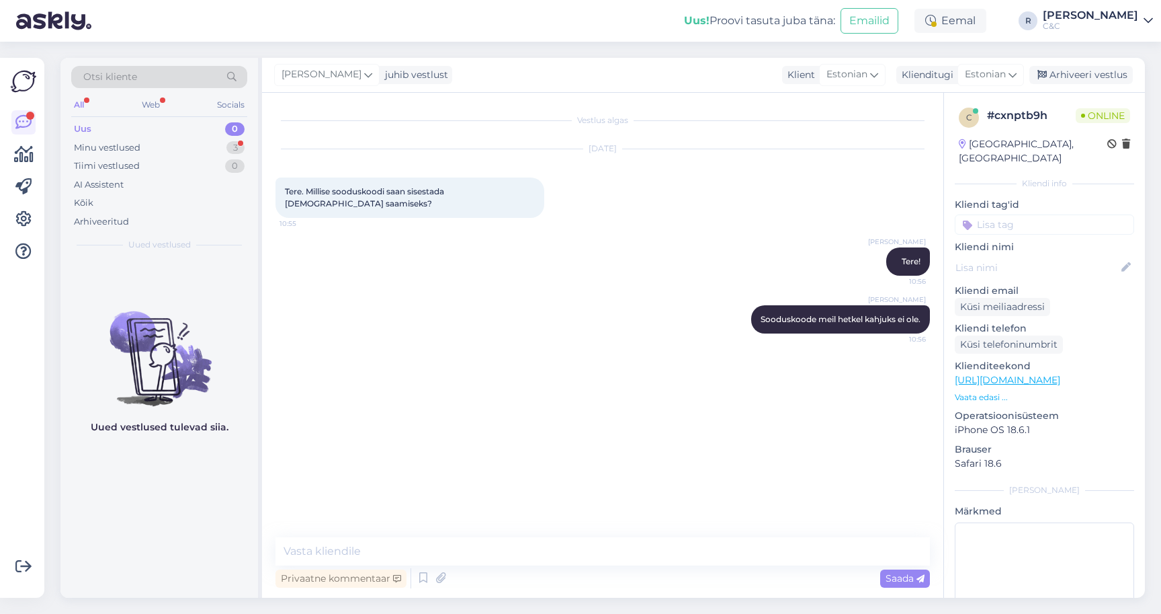
click at [609, 298] on div "[PERSON_NAME] [PERSON_NAME] hetkel kahjuks ei ole. 10:56" at bounding box center [603, 319] width 655 height 58
click at [1126, 81] on div "Arhiveeri vestlus" at bounding box center [1082, 75] width 104 height 18
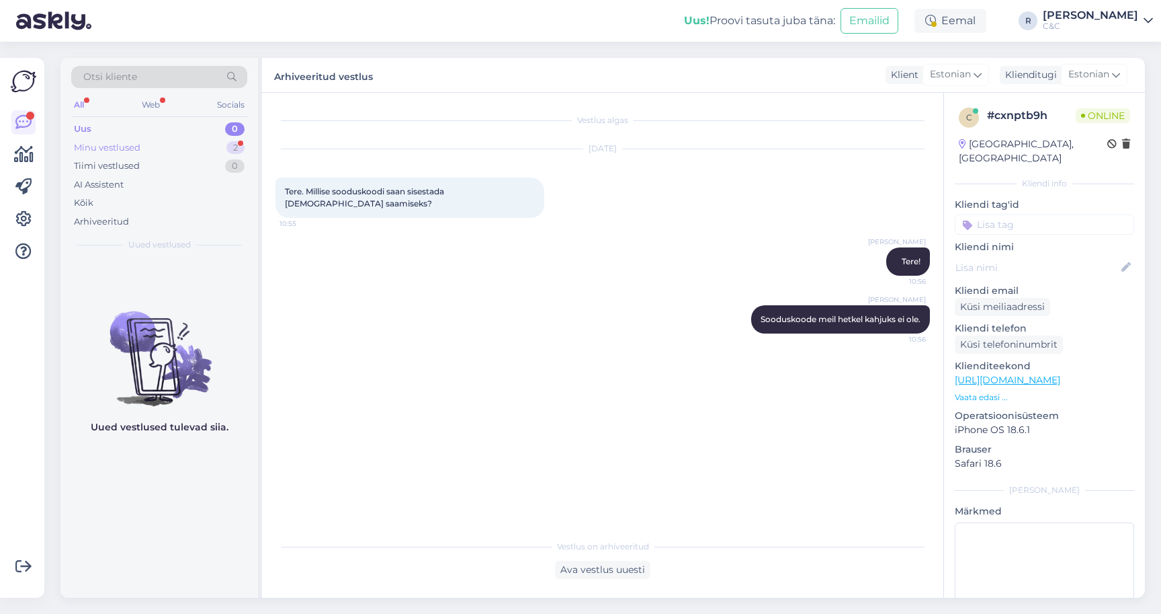
click at [230, 145] on div "2" at bounding box center [236, 147] width 18 height 13
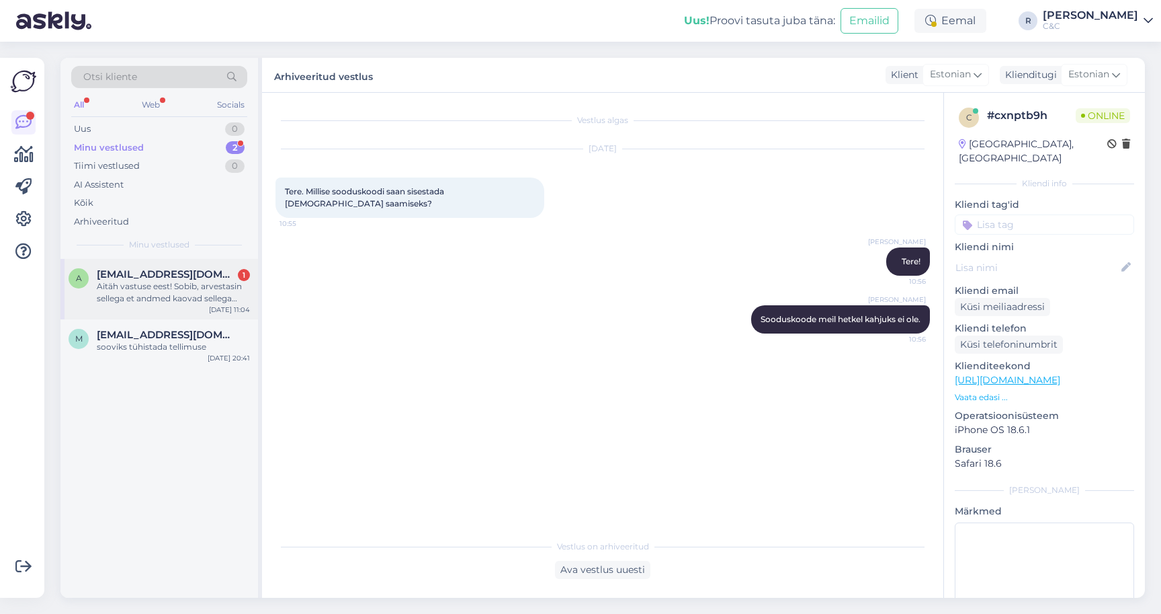
click at [166, 271] on span "[EMAIL_ADDRESS][DOMAIN_NAME]" at bounding box center [167, 274] width 140 height 12
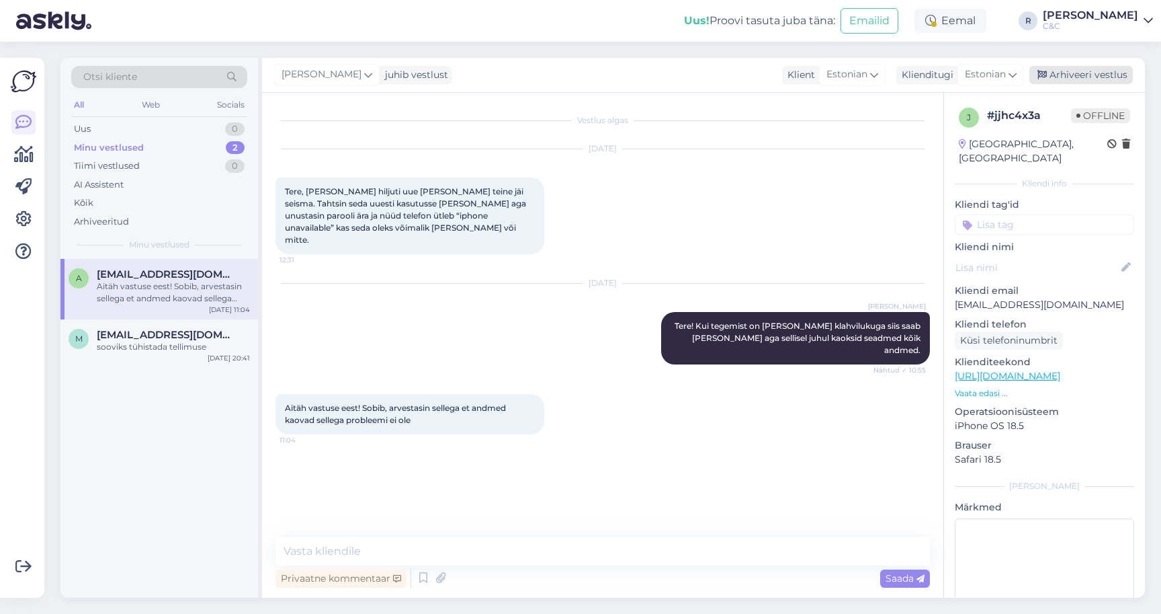
click at [1089, 71] on div "Arhiveeri vestlus" at bounding box center [1082, 75] width 104 height 18
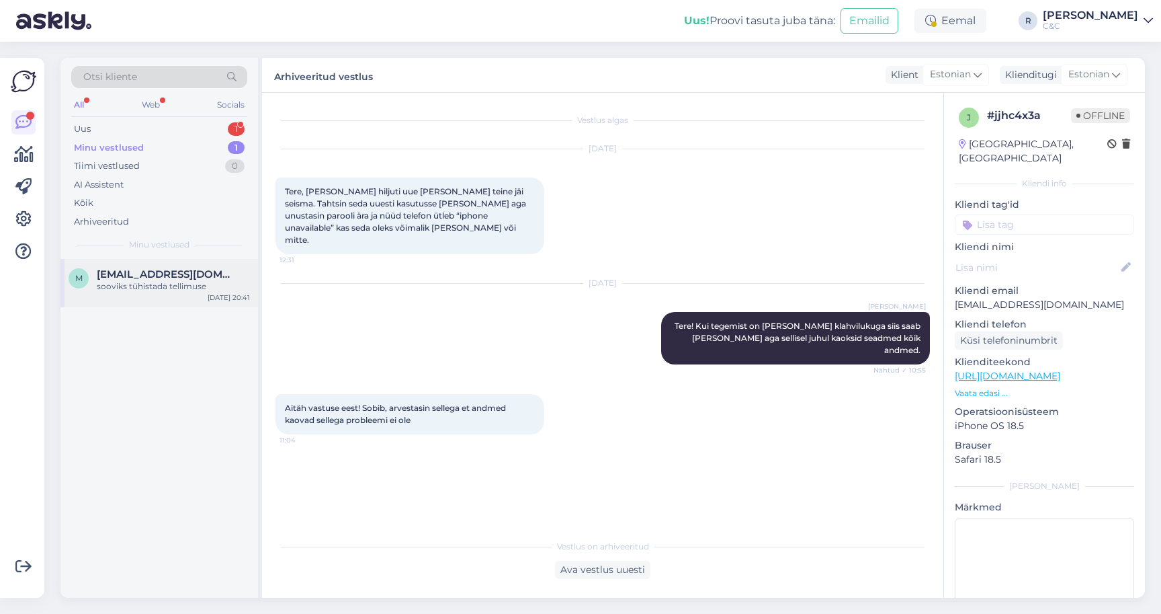
click at [191, 272] on span "[EMAIL_ADDRESS][DOMAIN_NAME]" at bounding box center [167, 274] width 140 height 12
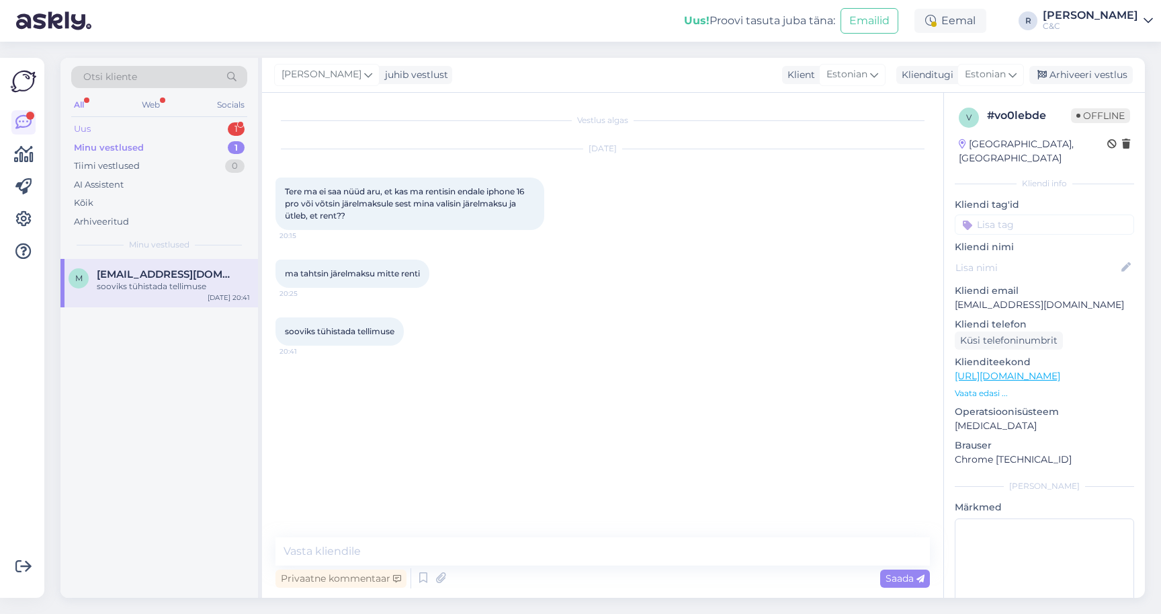
click at [198, 128] on div "Uus 1" at bounding box center [159, 129] width 176 height 19
click at [198, 286] on div "Tere! Võitsin My Hits loosimängus Teie kinkekaardi. Kuid kui proovin esitada te…" at bounding box center [173, 292] width 153 height 24
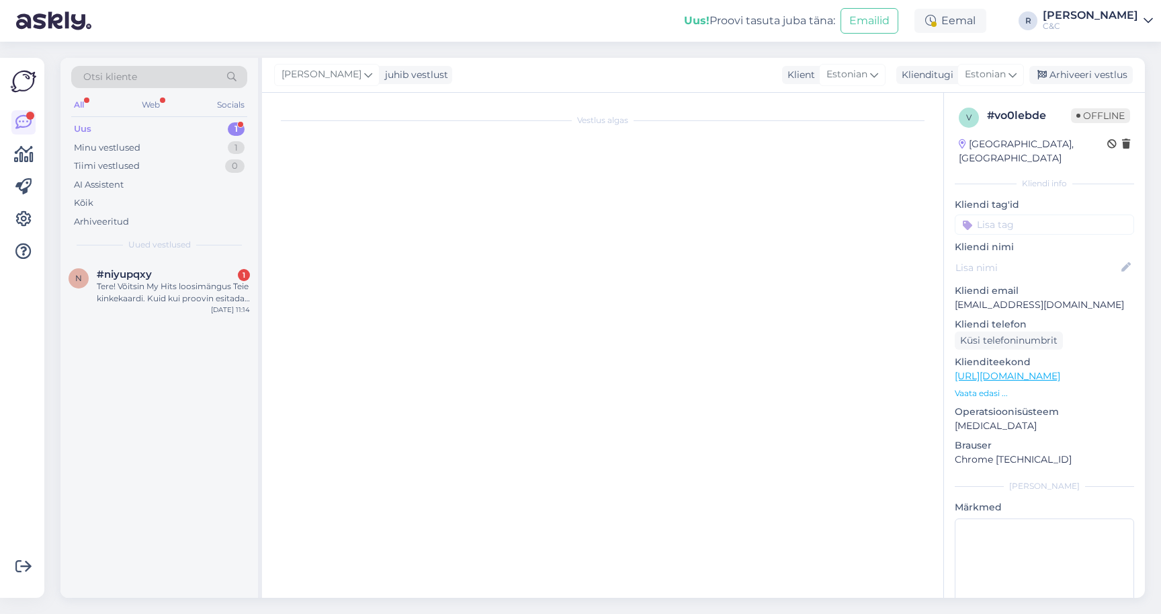
click at [207, 134] on div "Uus 1" at bounding box center [159, 129] width 176 height 19
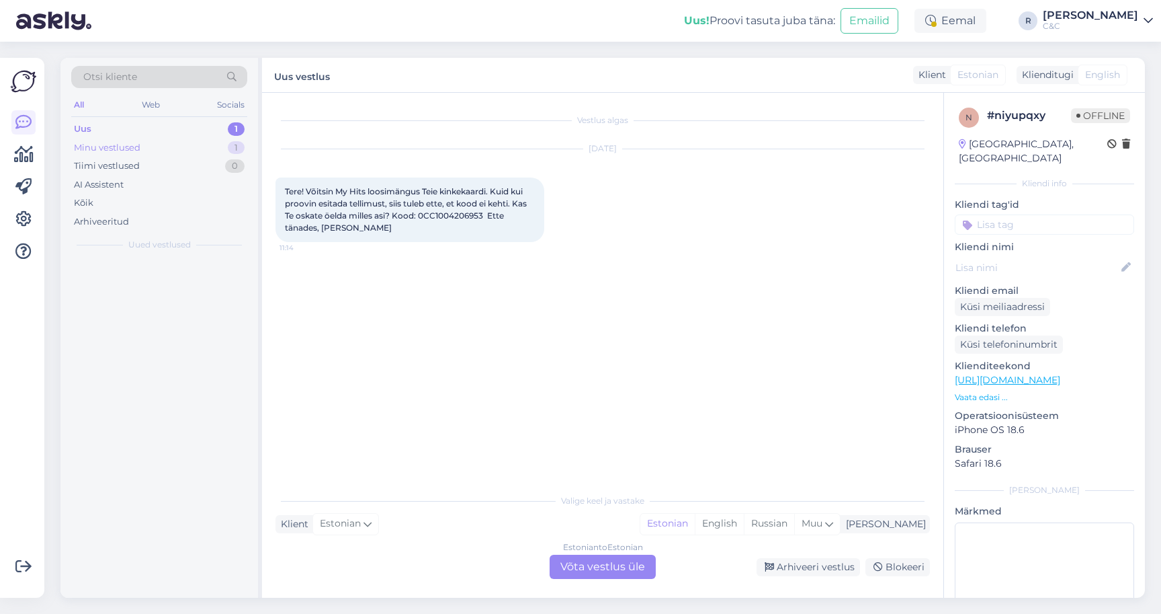
click at [204, 147] on div "Minu vestlused 1" at bounding box center [159, 147] width 176 height 19
click at [619, 565] on div "Estonian to Estonian Võta vestlus üle" at bounding box center [603, 566] width 106 height 24
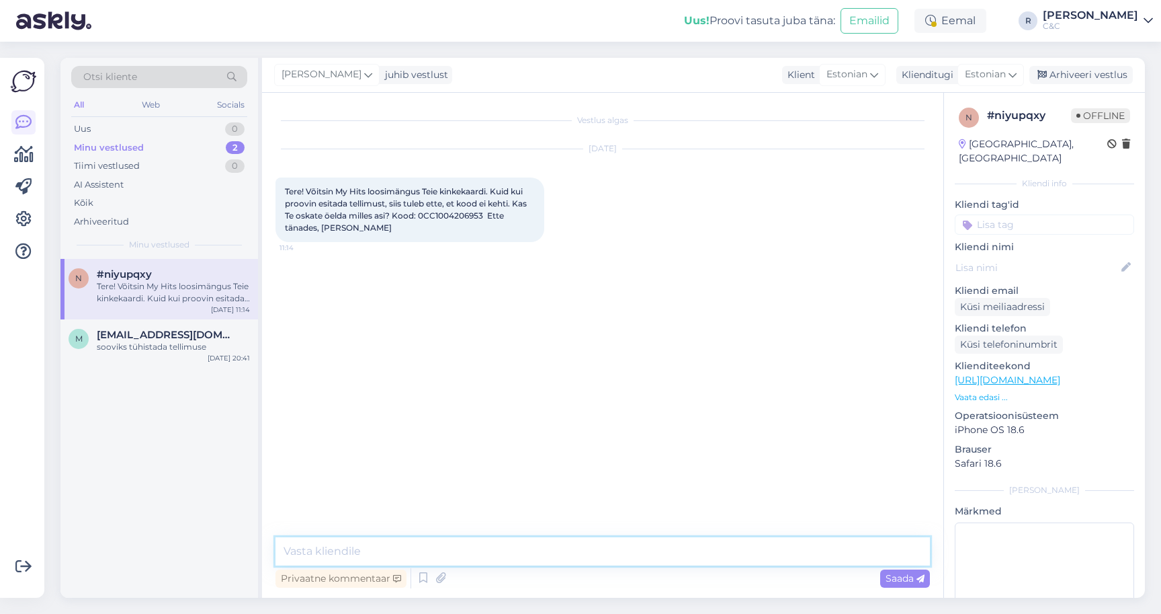
click at [524, 553] on textarea at bounding box center [603, 551] width 655 height 28
click at [507, 548] on textarea at bounding box center [603, 551] width 655 height 28
type textarea "Tere! Esiteks palju õnne!"
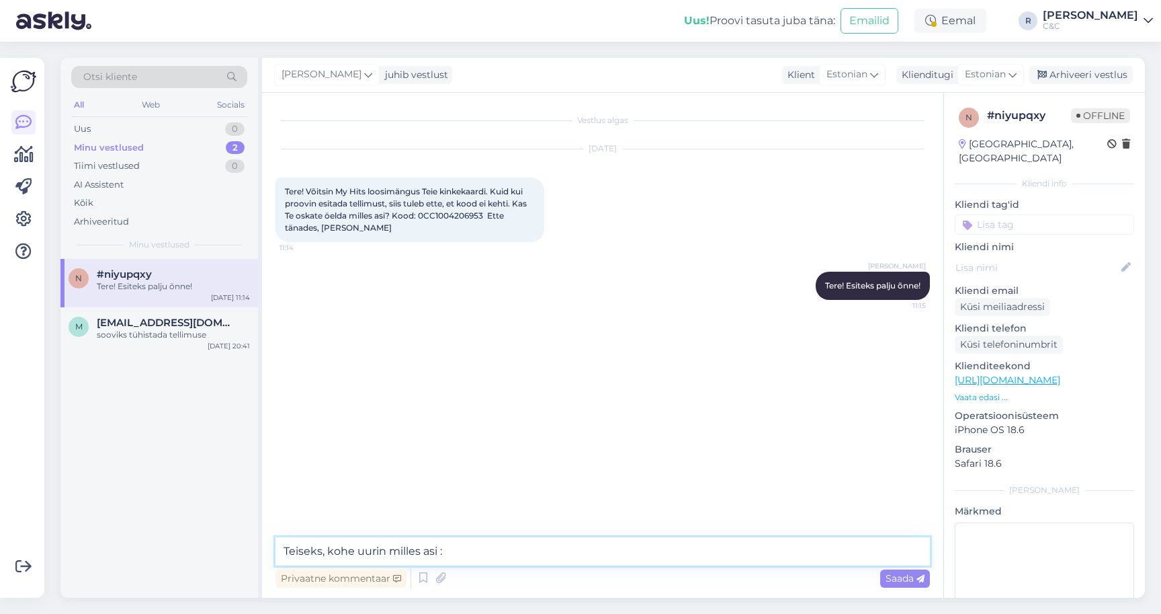
type textarea "Teiseks, kohe uurin milles asi :)"
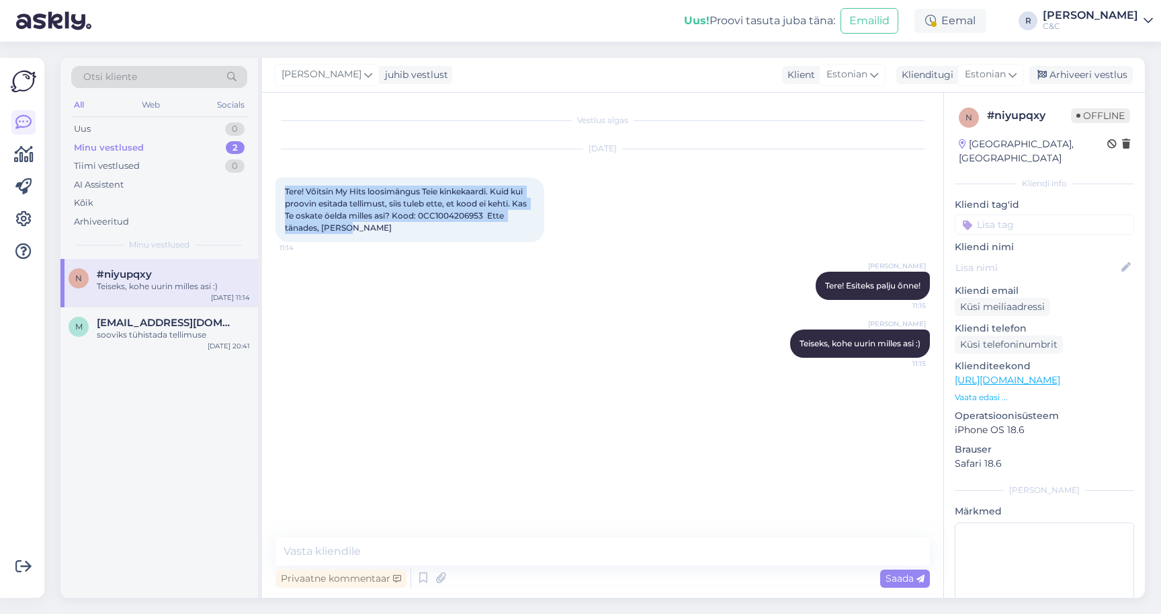
drag, startPoint x: 384, startPoint y: 232, endPoint x: 272, endPoint y: 194, distance: 118.6
click at [272, 194] on div "Vestlus algas [DATE] Tere! Võitsin My Hits loosimängus Teie kinkekaardi. Kuid k…" at bounding box center [603, 345] width 682 height 505
copy span "Tere! Võitsin My Hits loosimängus Teie kinkekaardi. Kuid kui proovin esitada te…"
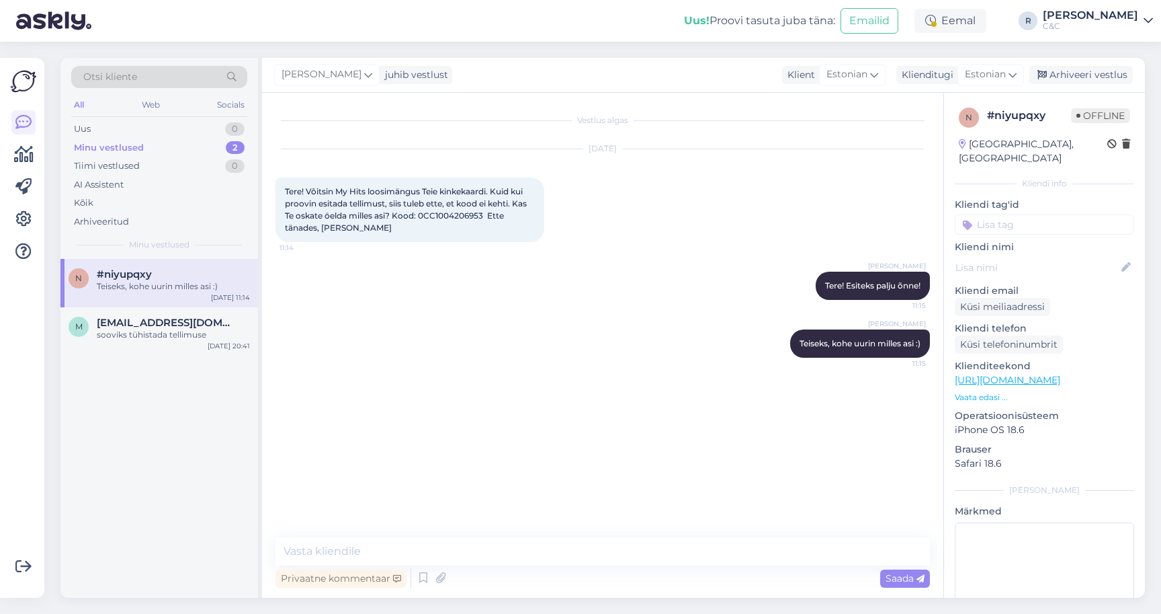
click at [797, 383] on div "Vestlus algas [DATE] Tere! Võitsin My Hits loosimängus Teie kinkekaardi. Kuid k…" at bounding box center [609, 315] width 667 height 419
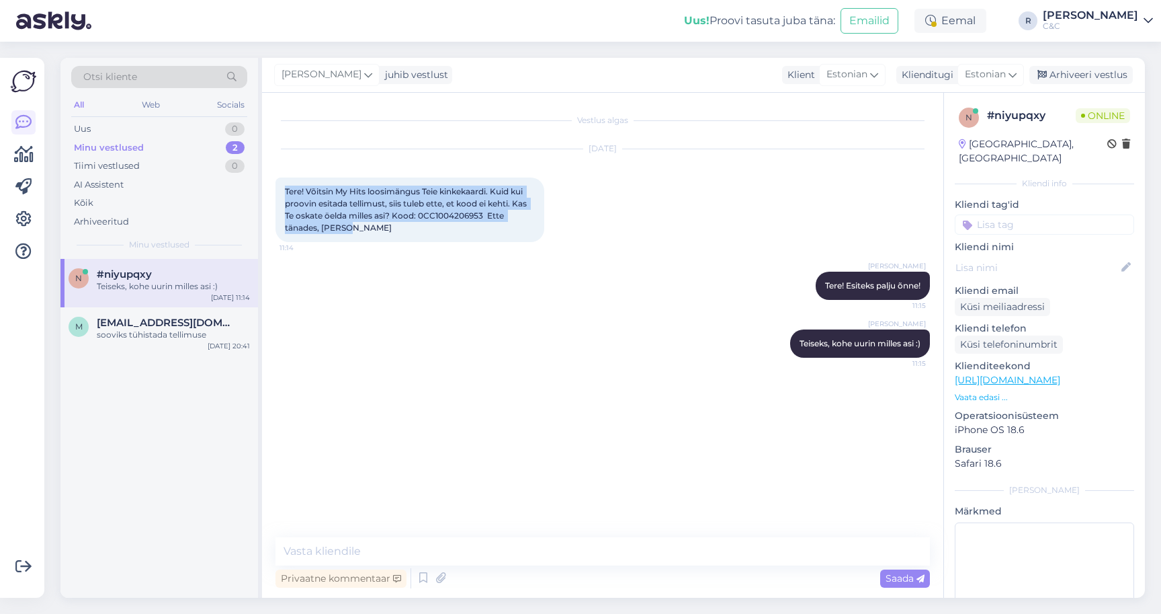
drag, startPoint x: 370, startPoint y: 229, endPoint x: 266, endPoint y: 188, distance: 112.0
click at [266, 188] on div "Vestlus algas [DATE] Tere! Võitsin My Hits loosimängus Teie kinkekaardi. Kuid k…" at bounding box center [603, 345] width 682 height 505
copy span "Tere! Võitsin My Hits loosimängus Teie kinkekaardi. Kuid kui proovin esitada te…"
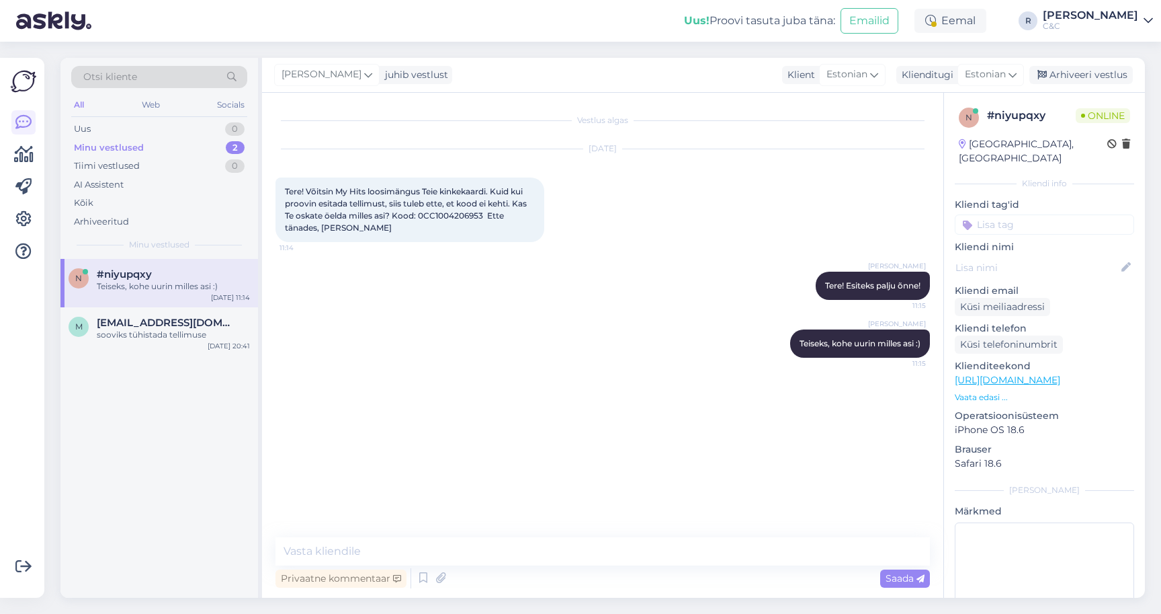
click at [329, 366] on div "[PERSON_NAME], kohe uurin milles asi :) 11:15" at bounding box center [603, 344] width 655 height 58
click at [169, 325] on span "[EMAIL_ADDRESS][DOMAIN_NAME]" at bounding box center [167, 323] width 140 height 12
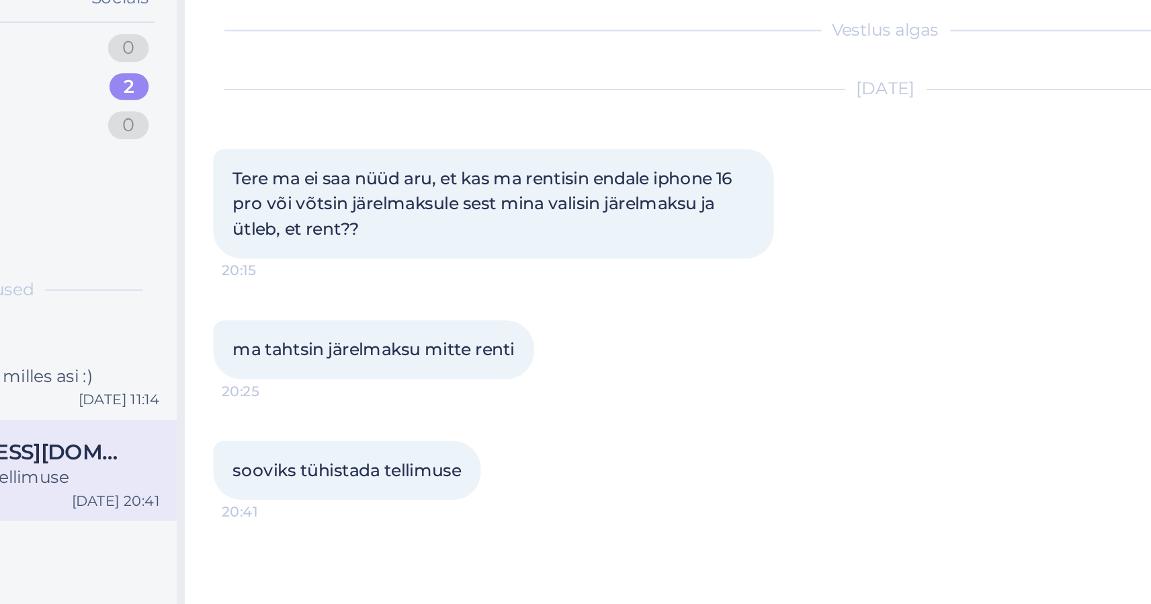
click at [277, 245] on div "ma tahtsin järelmaksu mitte renti 20:25" at bounding box center [598, 274] width 645 height 58
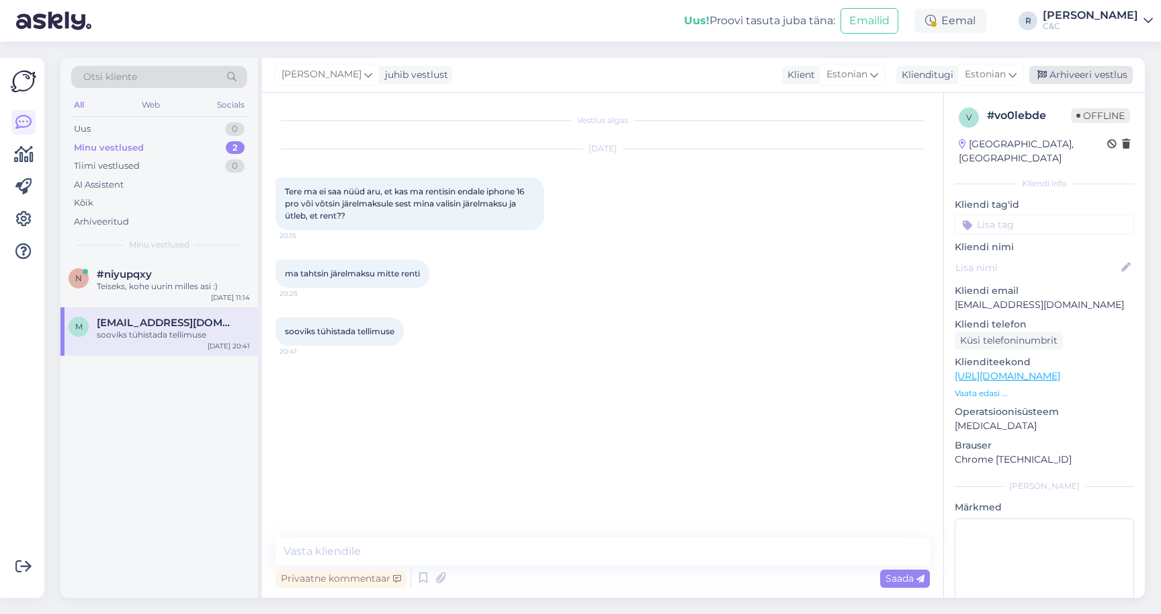
click at [1103, 83] on div "Arhiveeri vestlus" at bounding box center [1082, 75] width 104 height 18
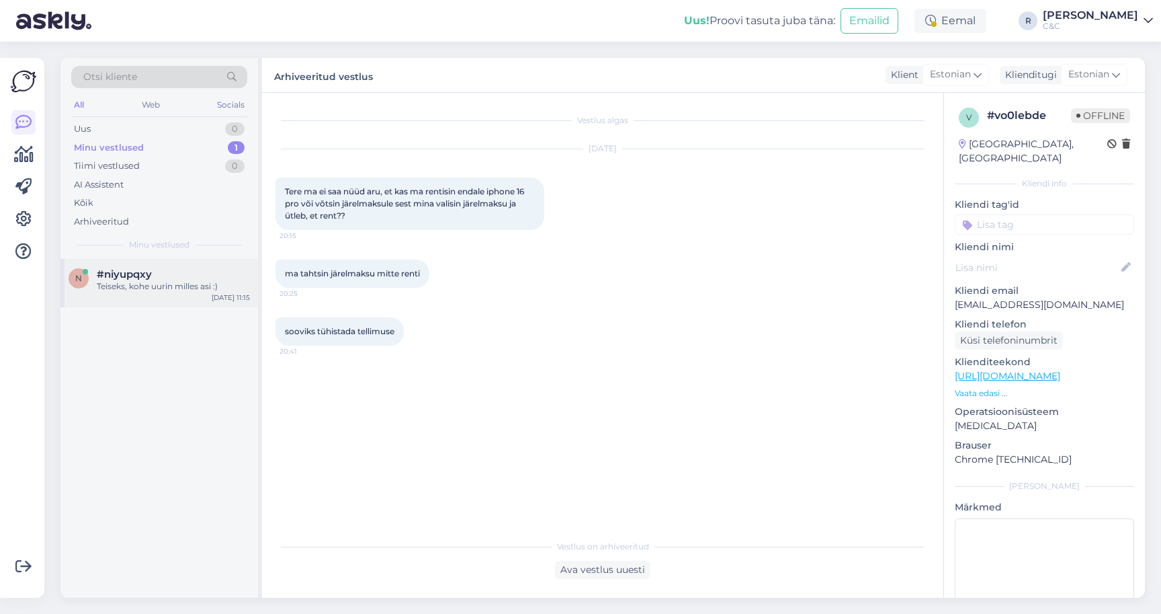
click at [182, 260] on div "n #niyupqxy Teiseks, kohe uurin milles asi :) [DATE] 11:15" at bounding box center [159, 283] width 198 height 48
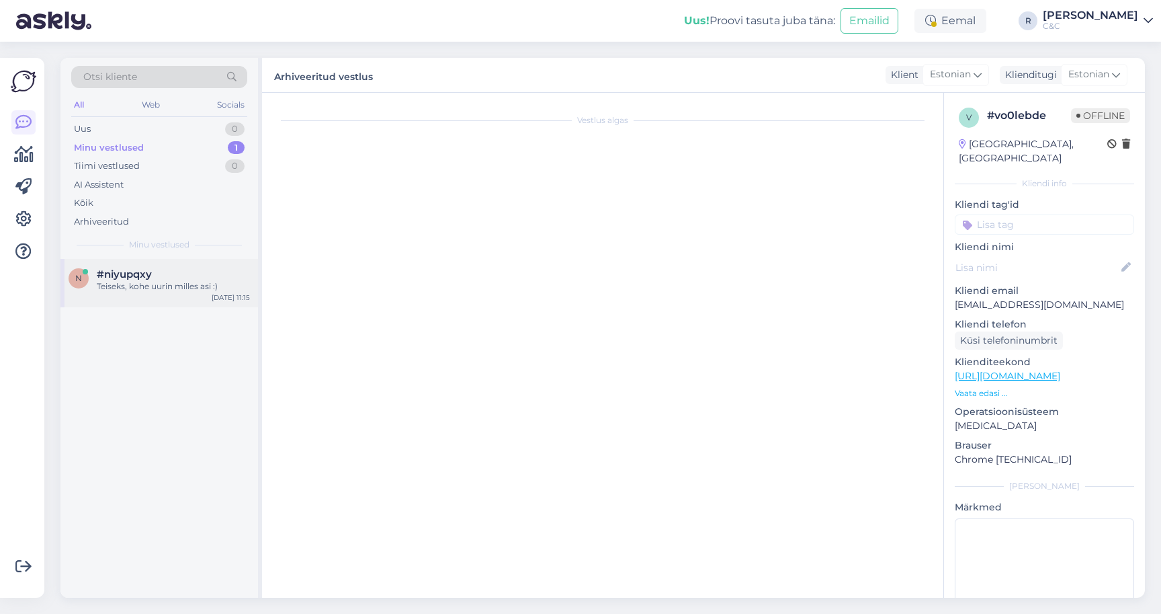
scroll to position [10, 0]
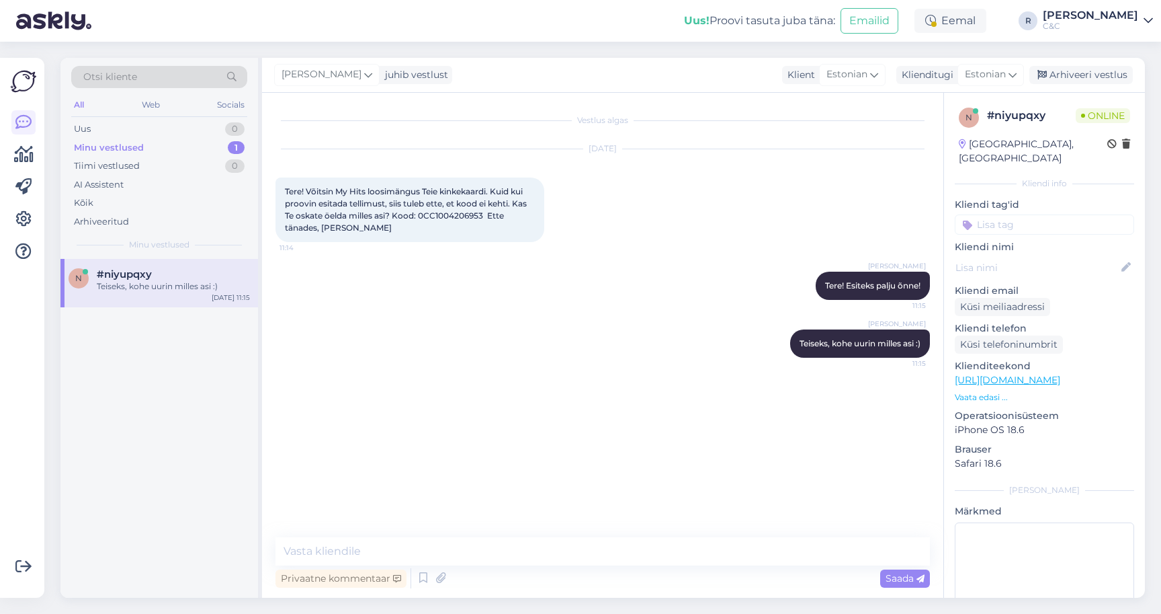
click at [548, 203] on div at bounding box center [550, 209] width 12 height 65
click at [333, 540] on textarea at bounding box center [603, 551] width 655 height 28
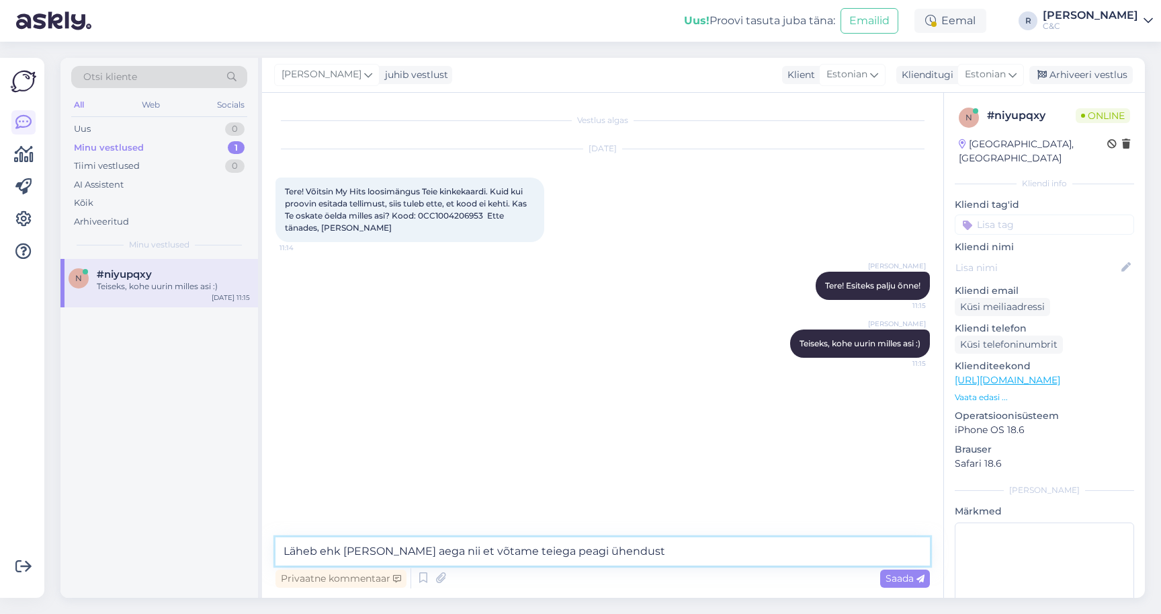
type textarea "Läheb ehk [PERSON_NAME] aega nii et võtame teiega peagi ühendust!"
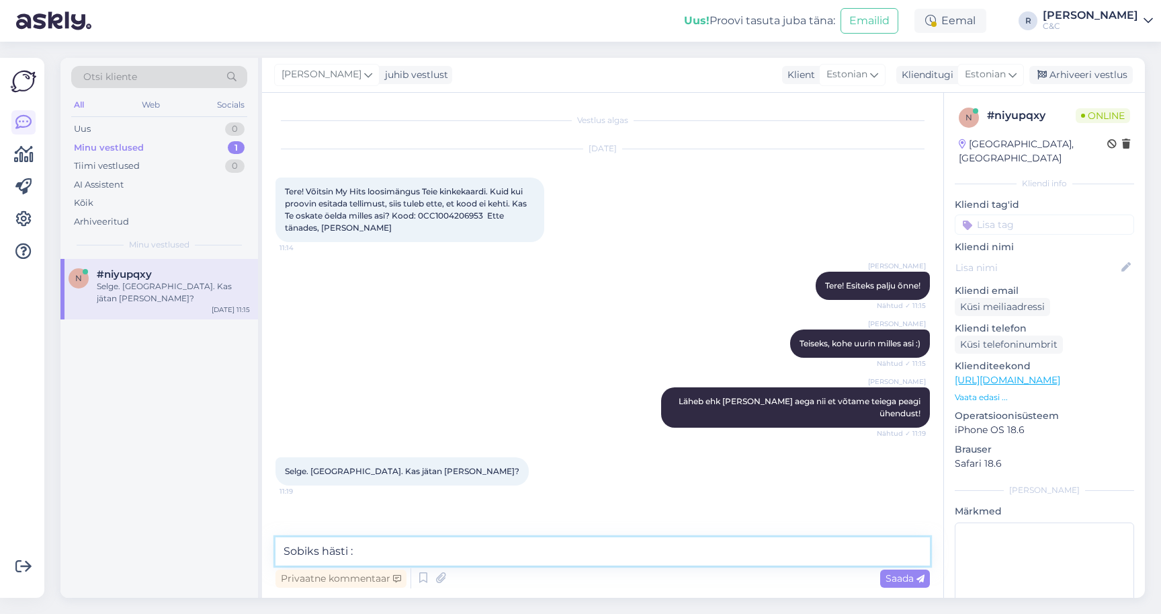
type textarea "Sobiks hästi :)"
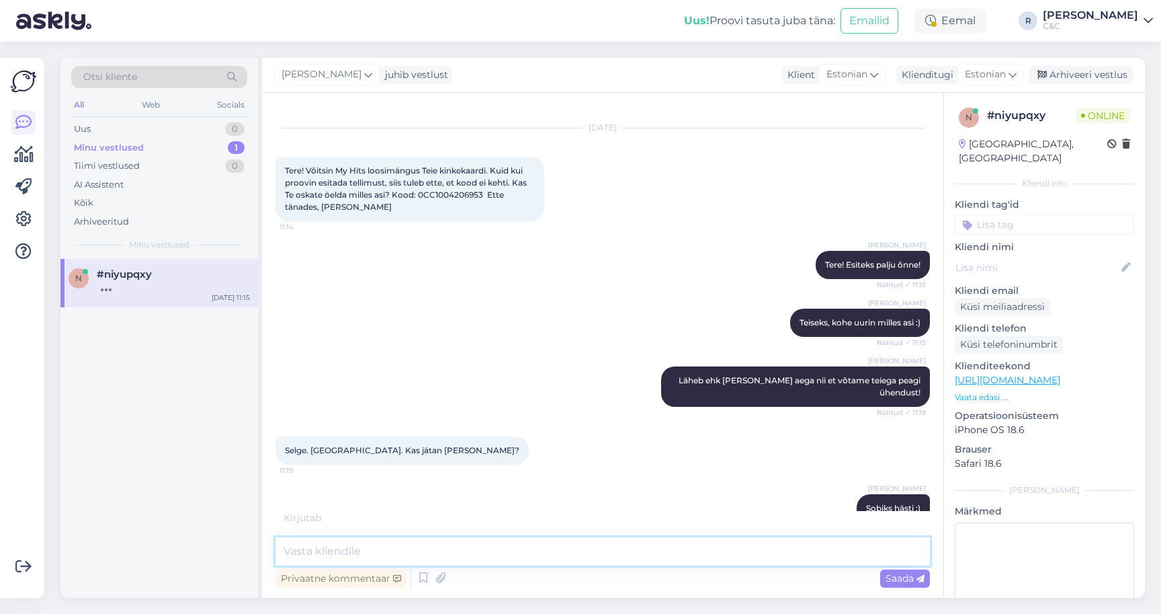
scroll to position [79, 0]
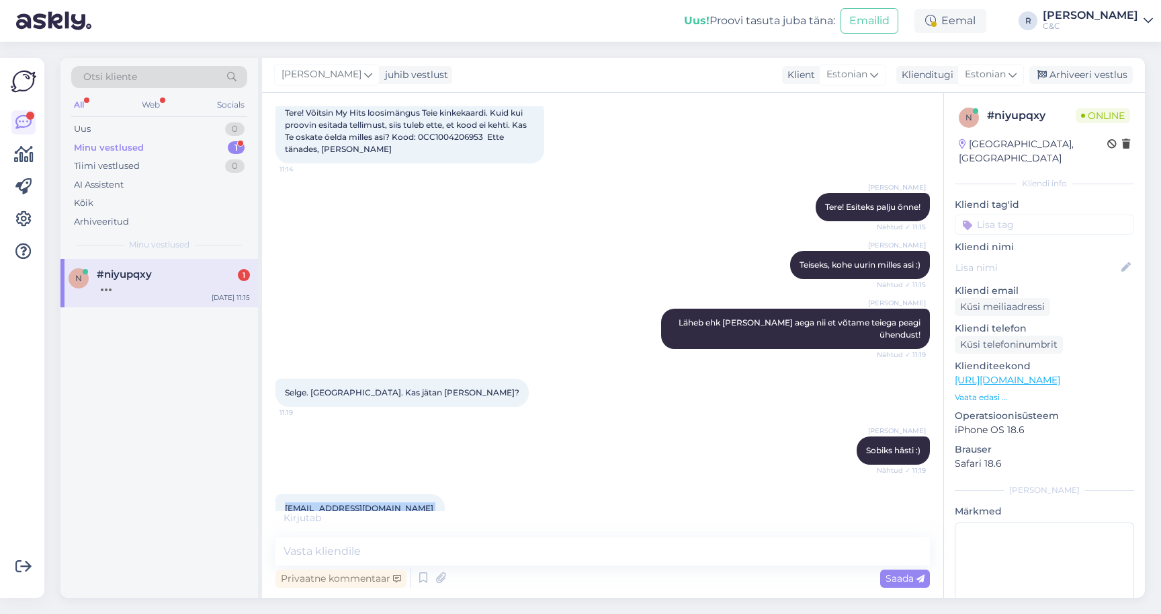
drag, startPoint x: 393, startPoint y: 489, endPoint x: 283, endPoint y: 488, distance: 109.6
click at [283, 494] on div "[EMAIL_ADDRESS][DOMAIN_NAME] 11:20" at bounding box center [360, 508] width 169 height 28
copy span "[EMAIL_ADDRESS][DOMAIN_NAME]"
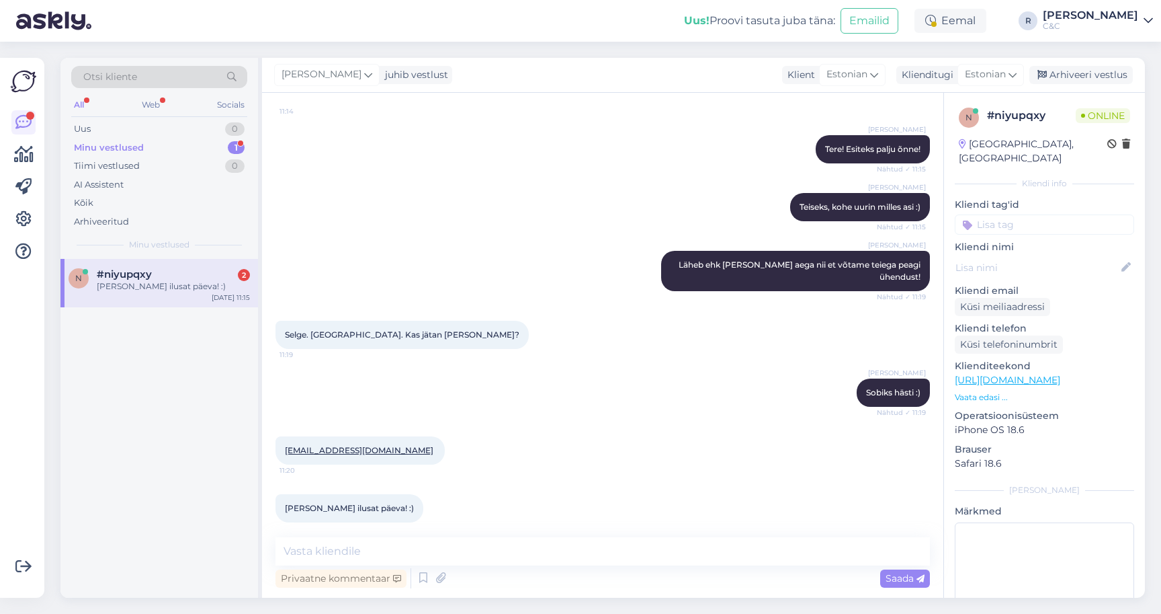
click at [535, 442] on div "[EMAIL_ADDRESS][DOMAIN_NAME] 11:20" at bounding box center [603, 450] width 655 height 58
click at [437, 537] on textarea at bounding box center [603, 551] width 655 height 28
type textarea "Teile ka!"
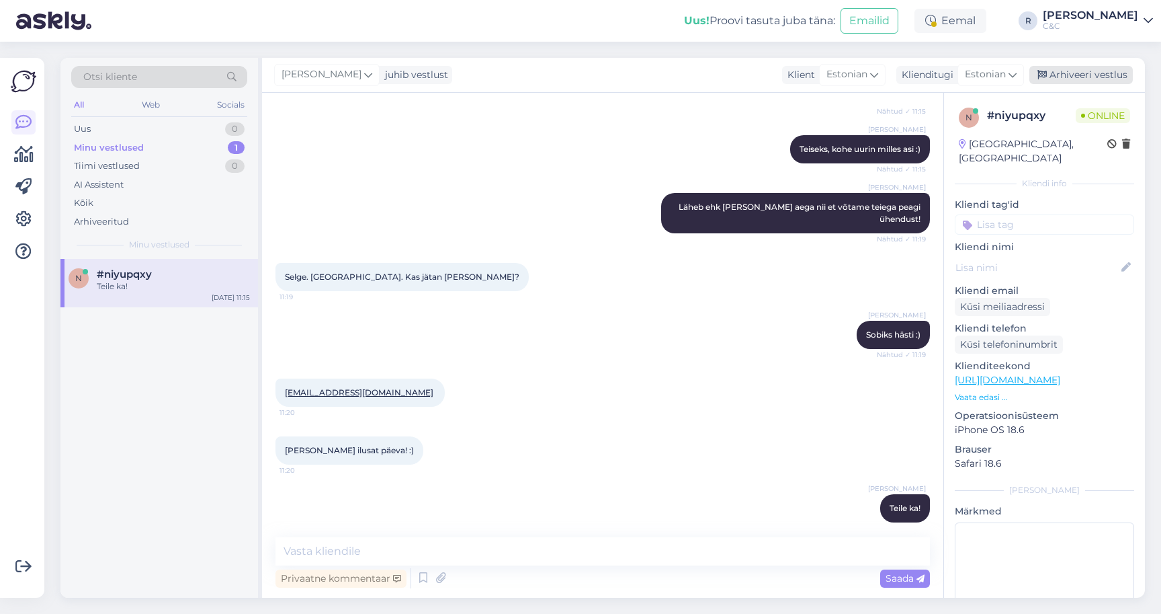
click at [1108, 66] on div "Arhiveeri vestlus" at bounding box center [1082, 75] width 104 height 18
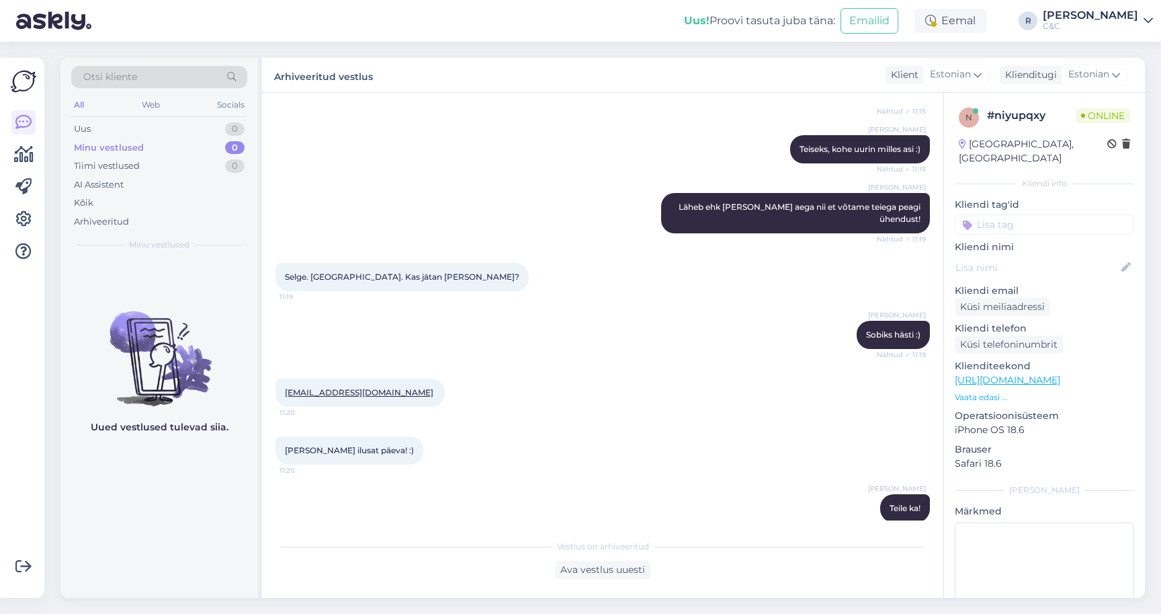
click at [684, 139] on div "[PERSON_NAME], kohe uurin milles asi :) Nähtud ✓ 11:15" at bounding box center [603, 149] width 655 height 58
